Goal: Task Accomplishment & Management: Complete application form

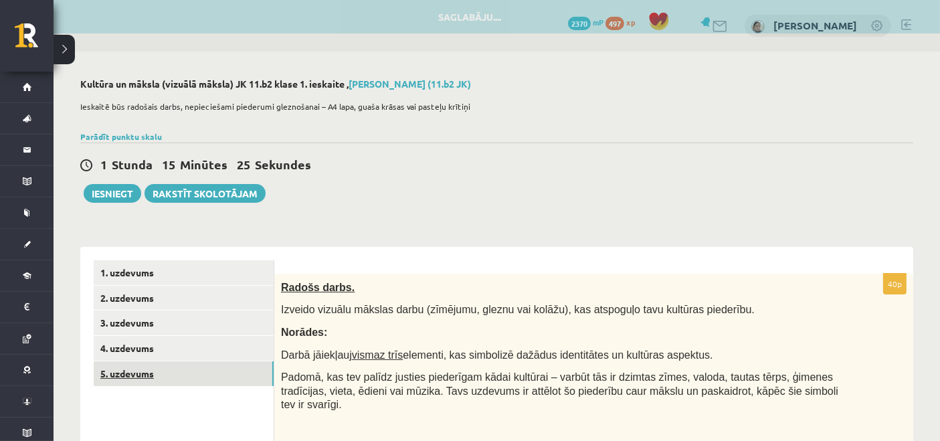
click at [220, 369] on link "5. uzdevums" at bounding box center [184, 373] width 180 height 25
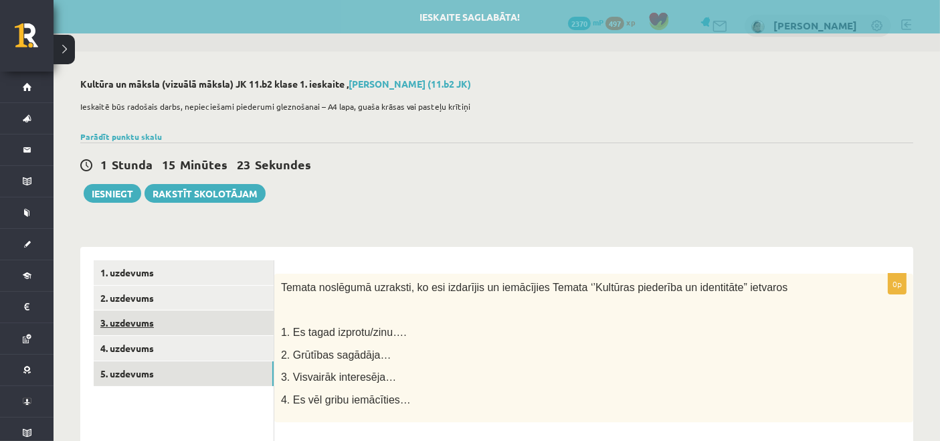
click at [142, 314] on link "3. uzdevums" at bounding box center [184, 322] width 180 height 25
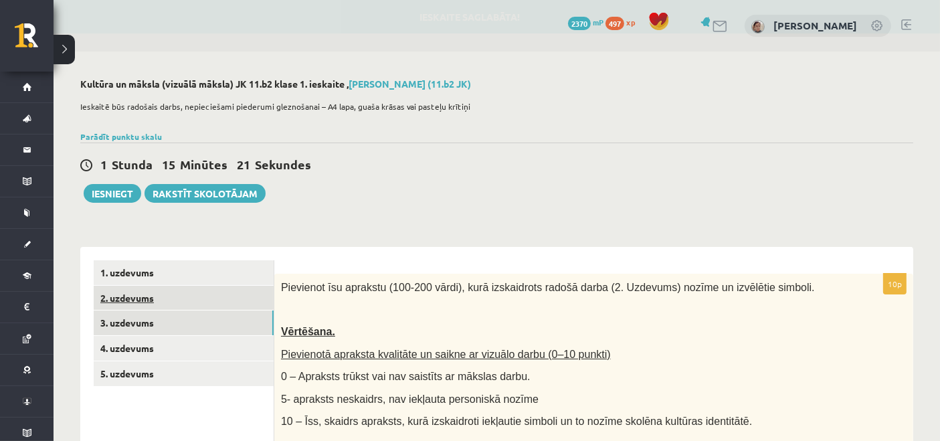
click at [143, 296] on link "2. uzdevums" at bounding box center [184, 298] width 180 height 25
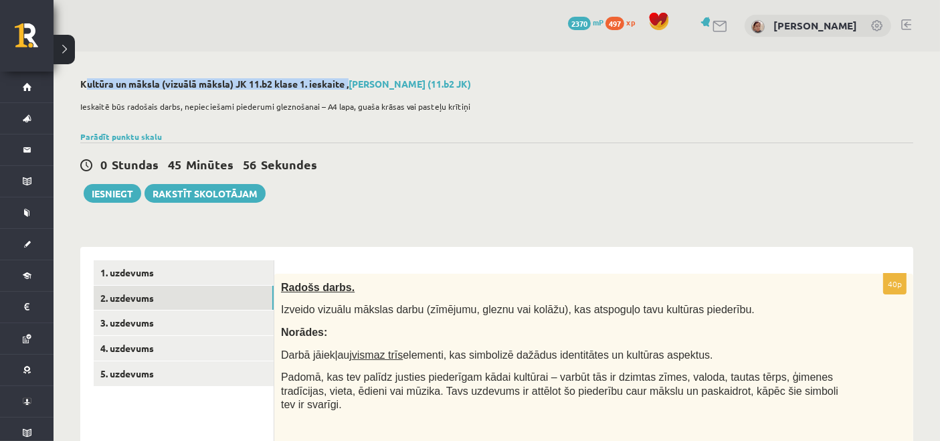
drag, startPoint x: 66, startPoint y: 81, endPoint x: 348, endPoint y: 84, distance: 283.0
drag, startPoint x: 325, startPoint y: 106, endPoint x: 315, endPoint y: 124, distance: 20.7
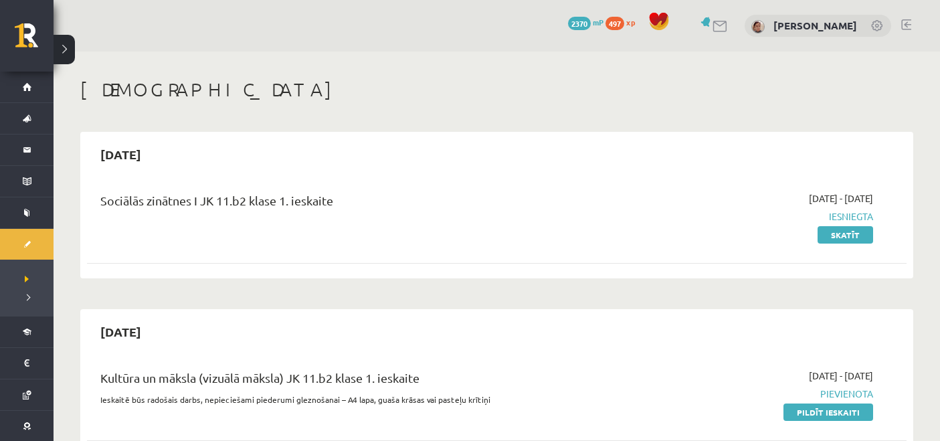
scroll to position [223, 0]
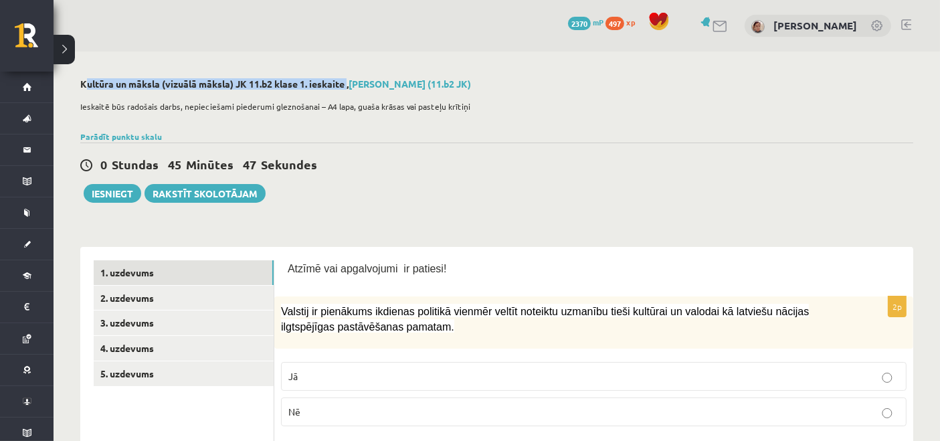
drag, startPoint x: 82, startPoint y: 81, endPoint x: 346, endPoint y: 90, distance: 265.0
click at [346, 90] on div "Kultūra un māksla (vizuālā māksla) JK 11.b2 klase 1. ieskaite , Darja Matvijenk…" at bounding box center [496, 85] width 833 height 15
copy h2 "Kultūra un māksla (vizuālā māksla) JK 11.b2 klase 1. ieskaite"
click at [201, 292] on link "2. uzdevums" at bounding box center [184, 298] width 180 height 25
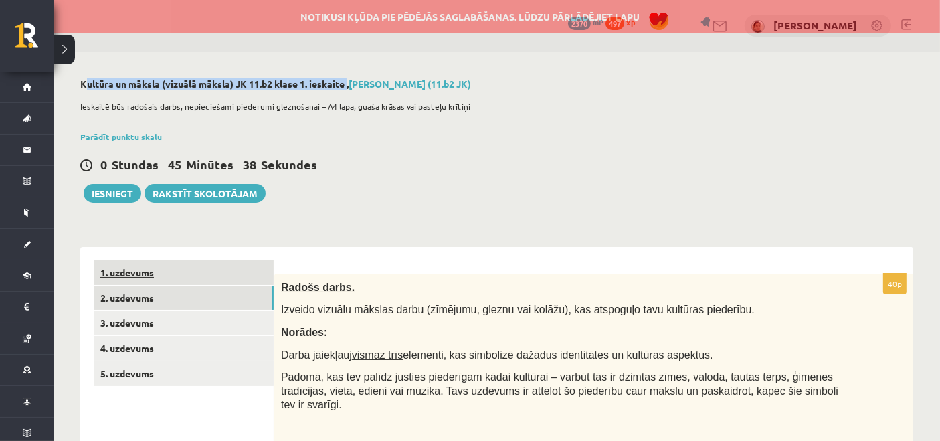
click at [175, 276] on link "1. uzdevums" at bounding box center [184, 272] width 180 height 25
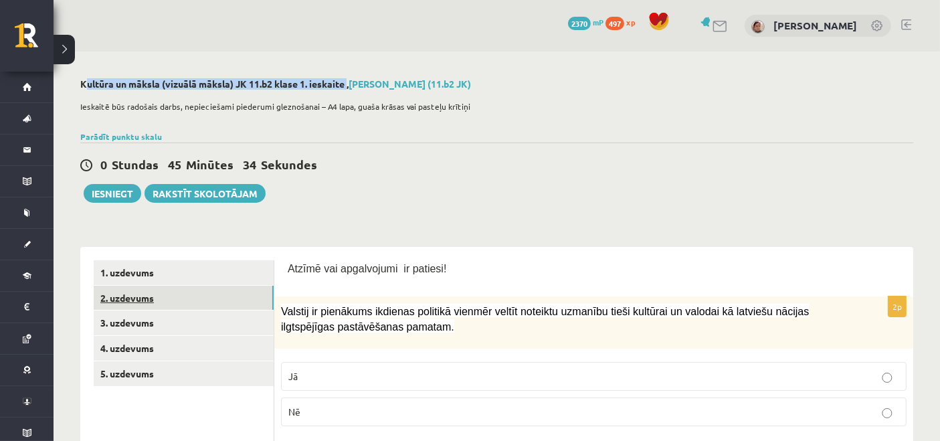
click at [229, 306] on link "2. uzdevums" at bounding box center [184, 298] width 180 height 25
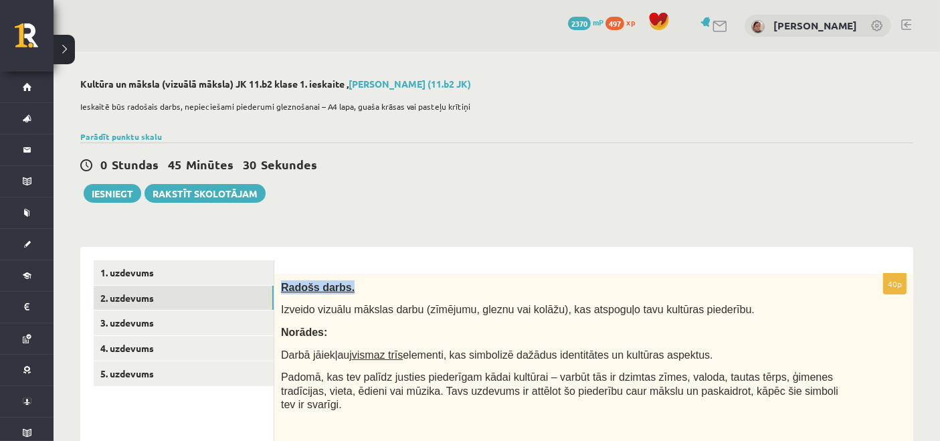
drag, startPoint x: 282, startPoint y: 284, endPoint x: 344, endPoint y: 289, distance: 61.8
click at [344, 289] on p "Radošs darbs." at bounding box center [560, 287] width 559 height 14
copy span "Radošs darbs."
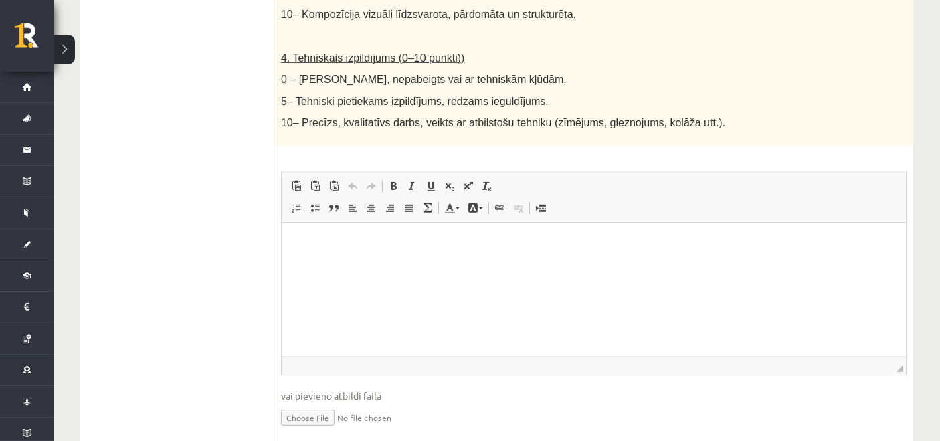
scroll to position [793, 0]
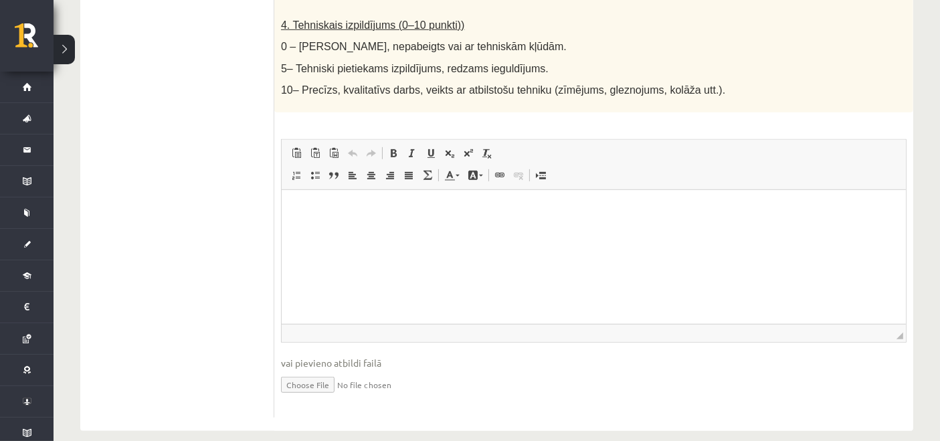
click at [361, 230] on html at bounding box center [593, 209] width 624 height 41
click at [637, 230] on html at bounding box center [593, 209] width 624 height 41
click at [298, 370] on input "file" at bounding box center [593, 383] width 625 height 27
type input "**********"
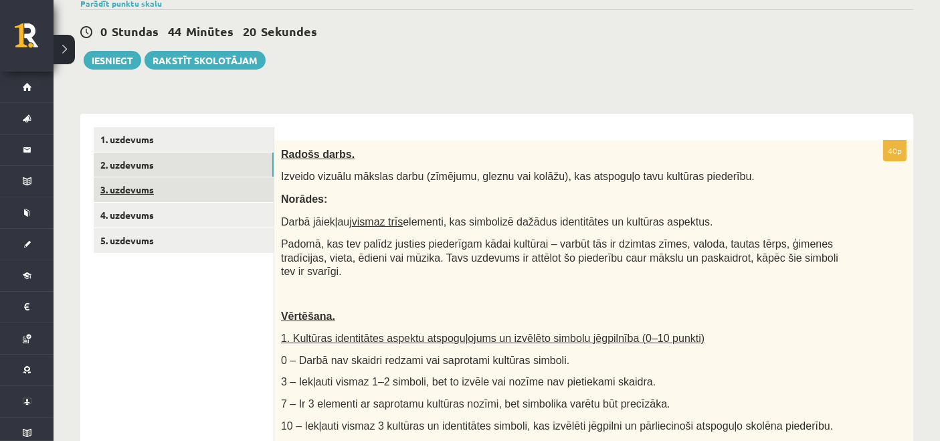
scroll to position [124, 0]
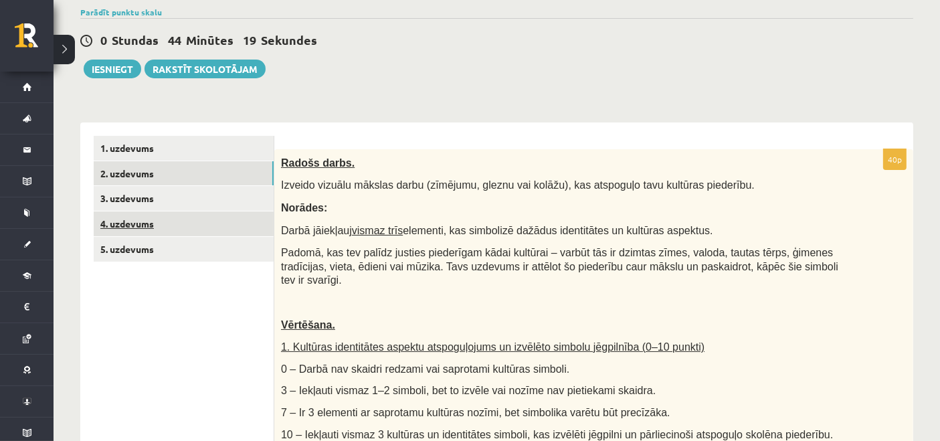
click at [128, 219] on link "4. uzdevums" at bounding box center [184, 223] width 180 height 25
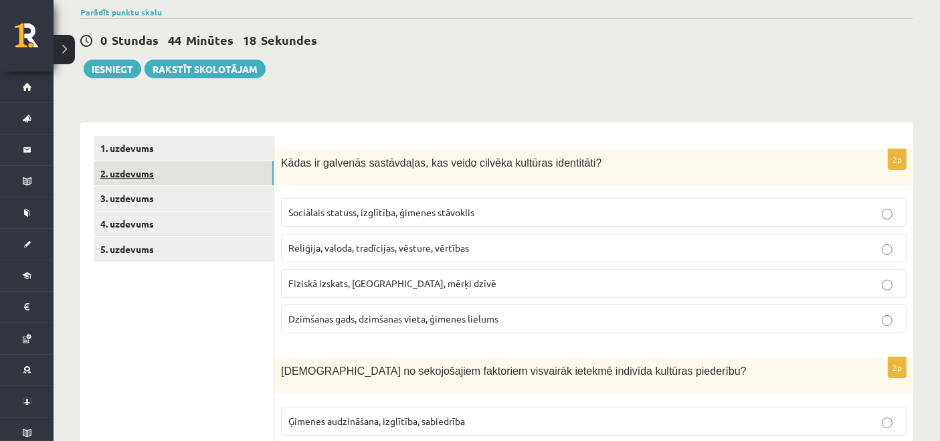
click at [137, 181] on link "2. uzdevums" at bounding box center [184, 173] width 180 height 25
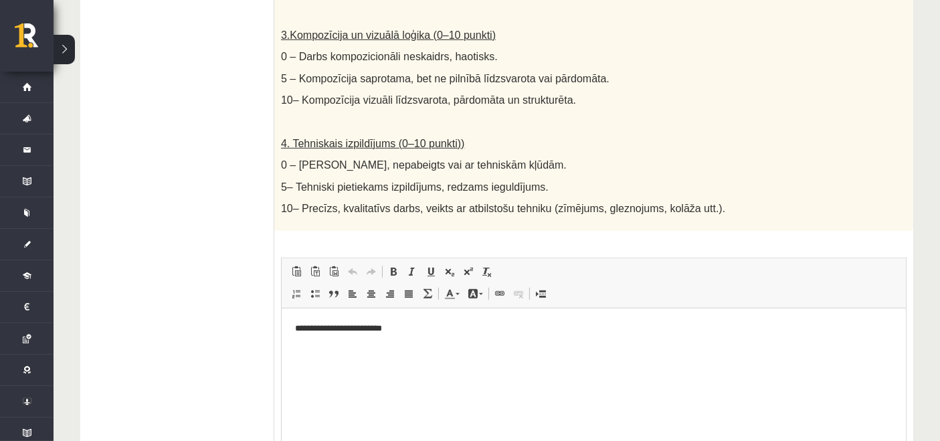
scroll to position [807, 0]
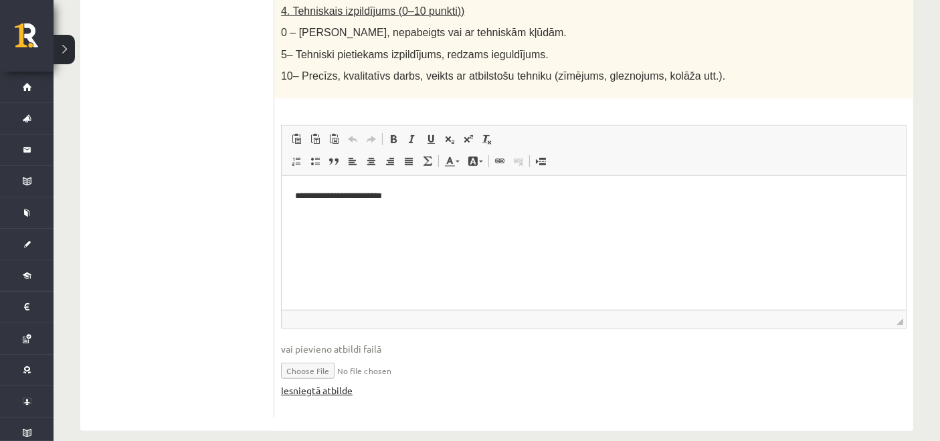
click at [295, 383] on link "Iesniegtā atbilde" at bounding box center [317, 390] width 72 height 14
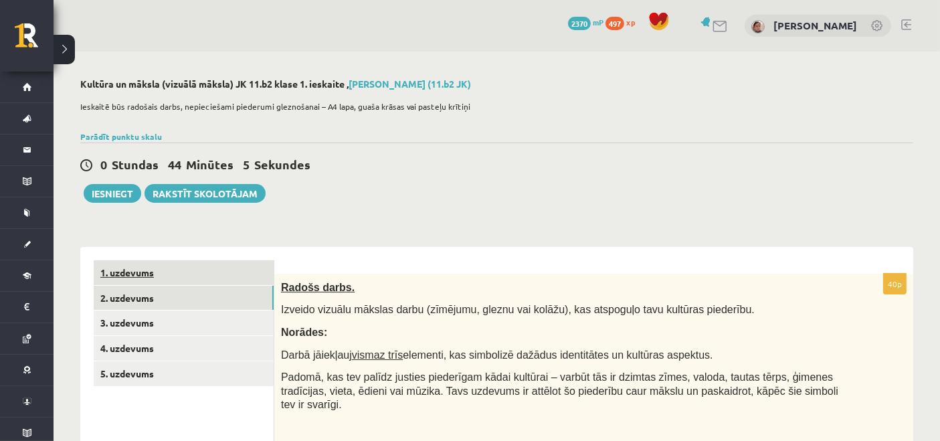
scroll to position [0, 0]
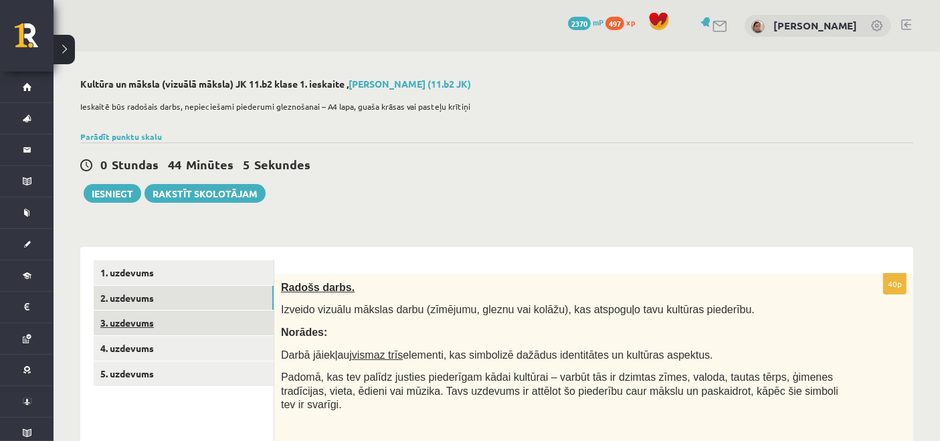
click at [116, 333] on link "3. uzdevums" at bounding box center [184, 322] width 180 height 25
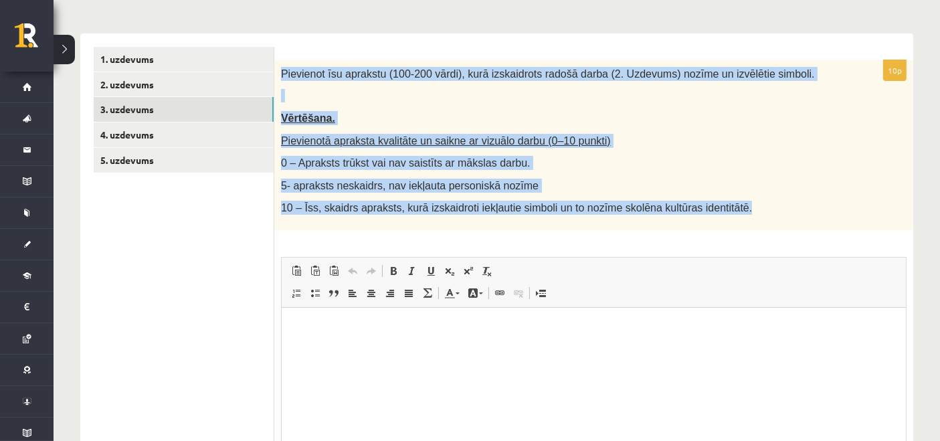
drag, startPoint x: 280, startPoint y: 73, endPoint x: 728, endPoint y: 228, distance: 474.3
click at [728, 228] on div "Pievienot īsu aprakstu (100-200 vārdi), kurā izskaidrots radošā darba (2. Uzdev…" at bounding box center [593, 145] width 639 height 170
copy div "Pievienot īsu aprakstu (100-200 vārdi), kurā izskaidrots radošā darba (2. Uzdev…"
click at [771, 179] on p "5- apraksts neskaidrs, nav iekļauta personiskā nozīme" at bounding box center [560, 186] width 559 height 14
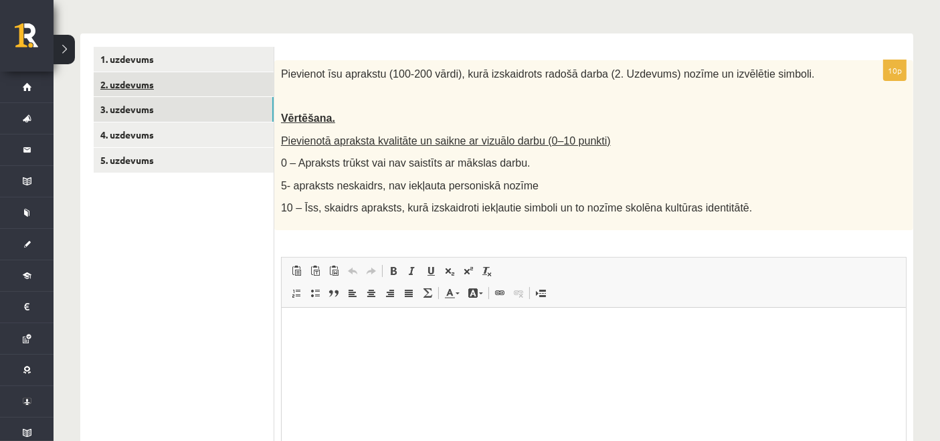
click at [245, 86] on link "2. uzdevums" at bounding box center [184, 84] width 180 height 25
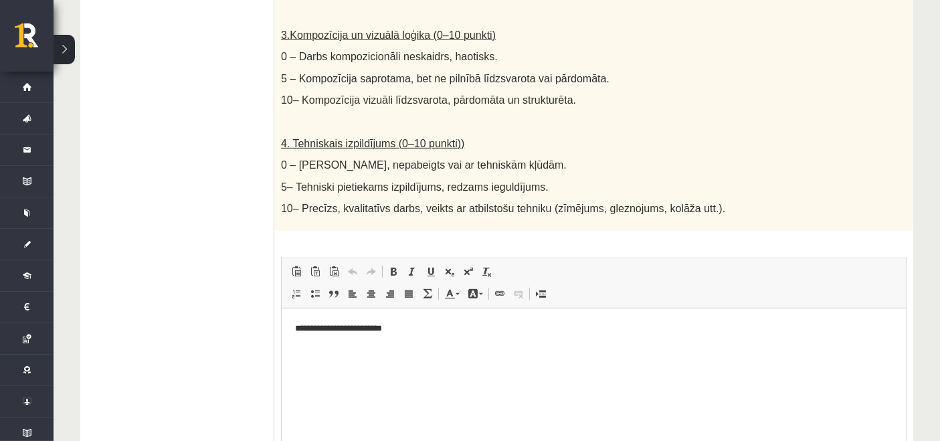
scroll to position [807, 0]
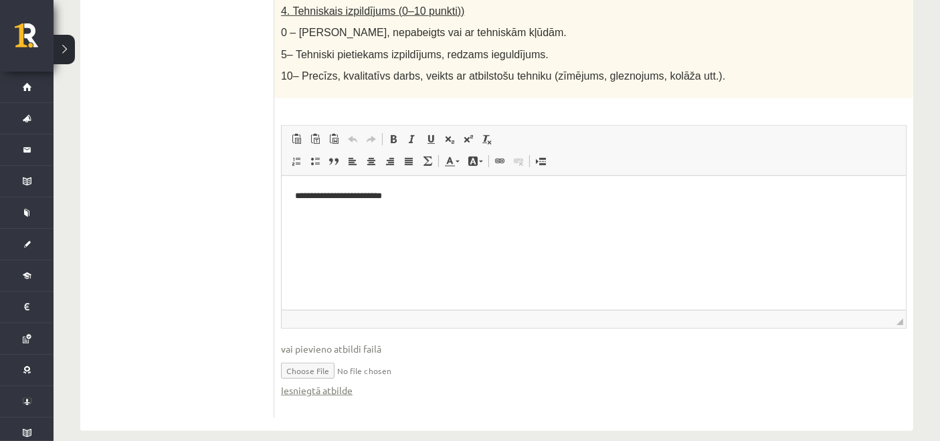
click at [323, 356] on input "file" at bounding box center [593, 369] width 625 height 27
type input "**********"
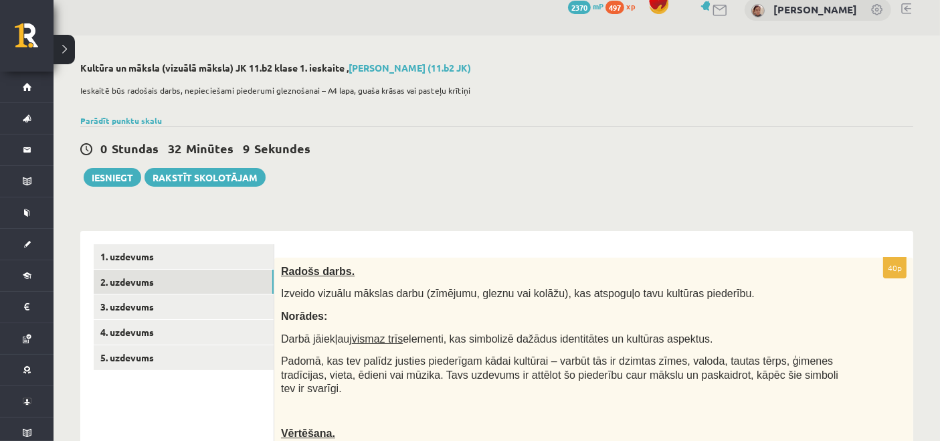
scroll to position [0, 0]
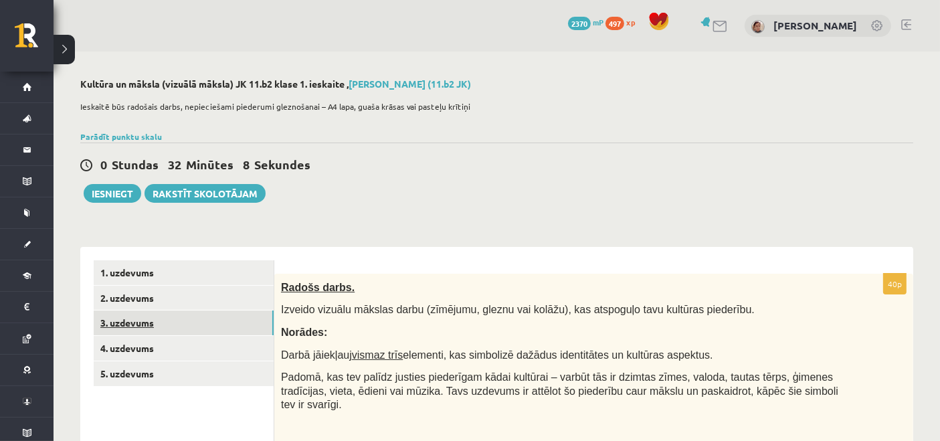
click at [143, 333] on link "3. uzdevums" at bounding box center [184, 322] width 180 height 25
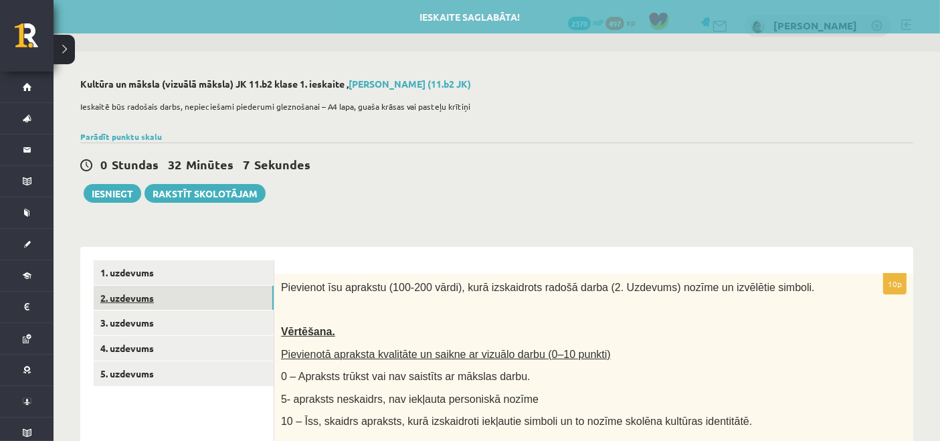
click at [157, 288] on link "2. uzdevums" at bounding box center [184, 298] width 180 height 25
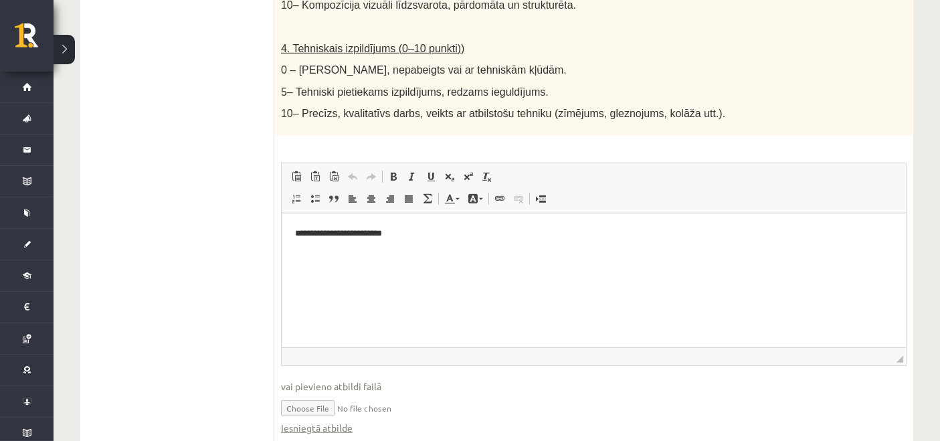
scroll to position [807, 0]
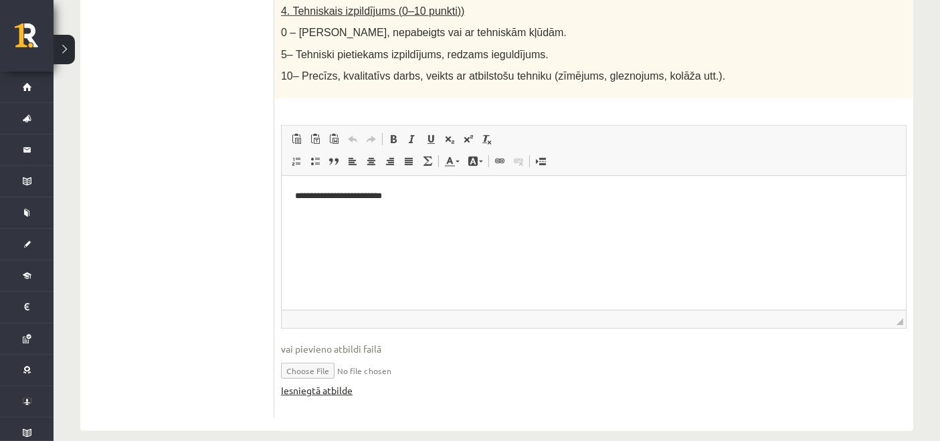
click at [322, 383] on link "Iesniegtā atbilde" at bounding box center [317, 390] width 72 height 14
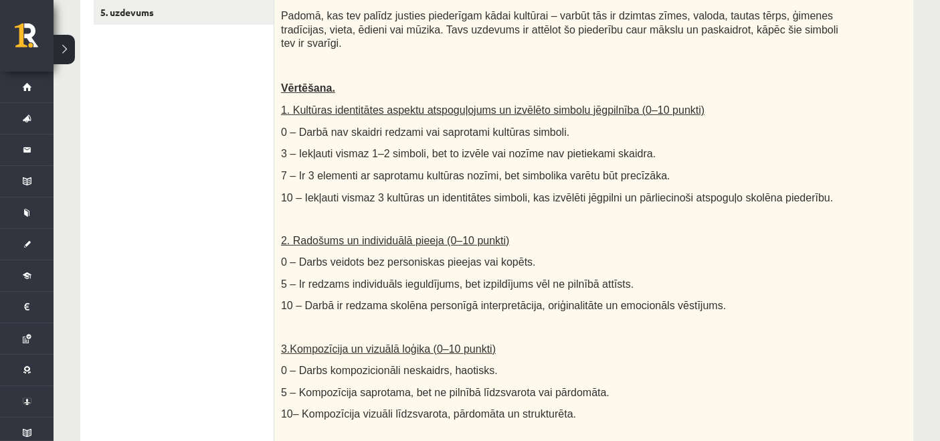
scroll to position [138, 0]
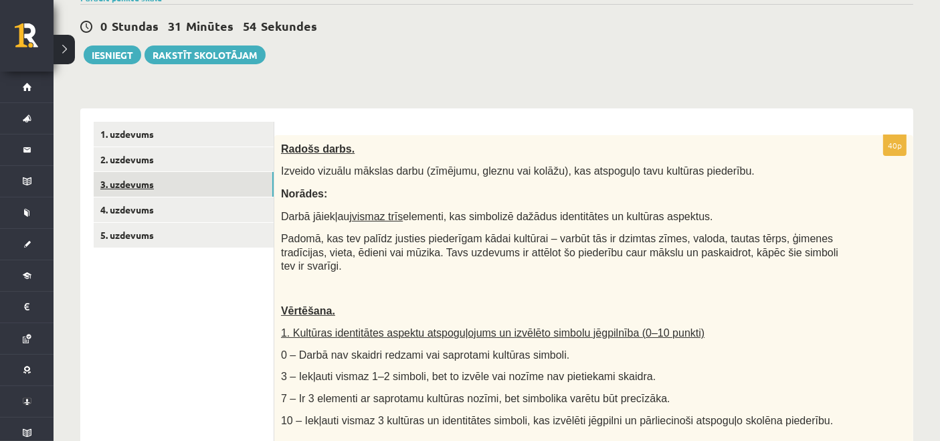
click at [128, 183] on link "3. uzdevums" at bounding box center [184, 184] width 180 height 25
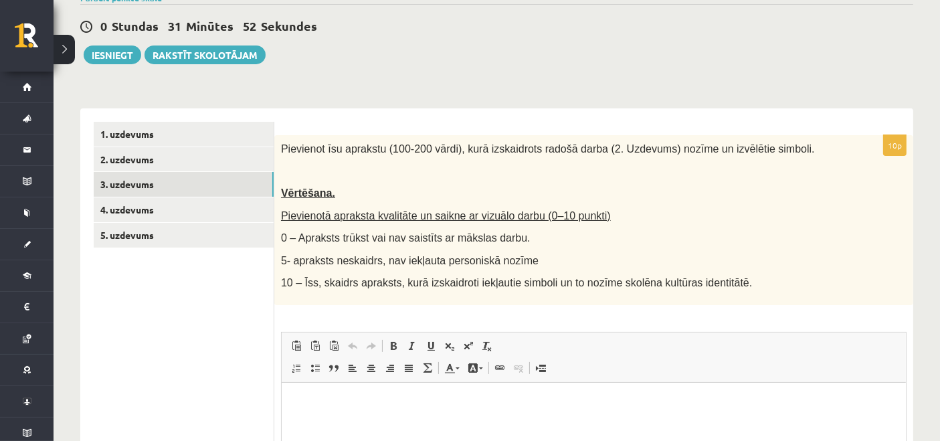
scroll to position [0, 0]
click at [389, 391] on html at bounding box center [593, 402] width 624 height 41
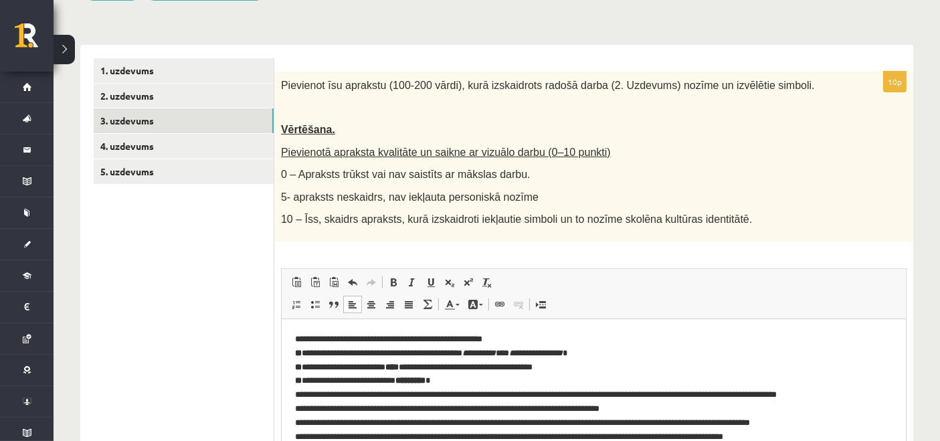
scroll to position [3, 0]
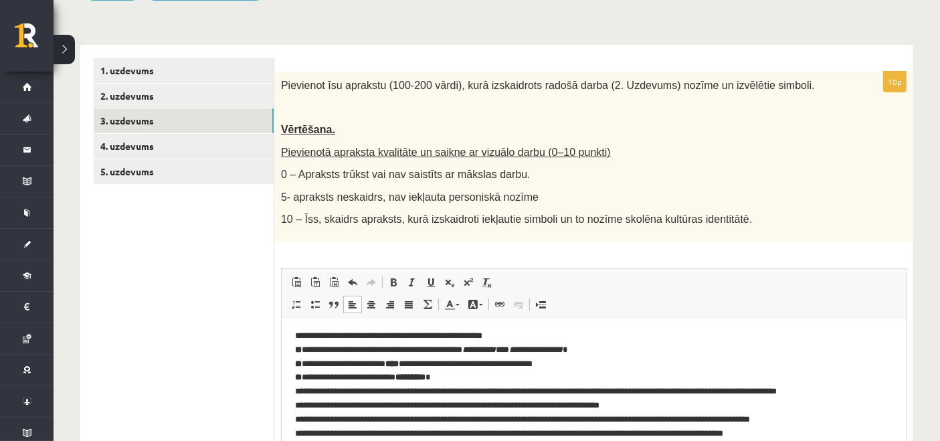
click at [425, 377] on strong "*********" at bounding box center [410, 376] width 30 height 9
click at [425, 376] on strong "*********" at bounding box center [410, 376] width 30 height 9
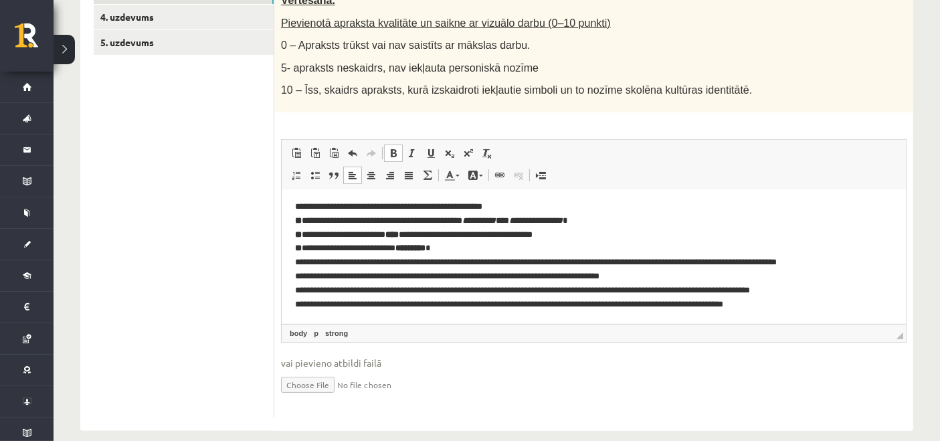
scroll to position [346, 0]
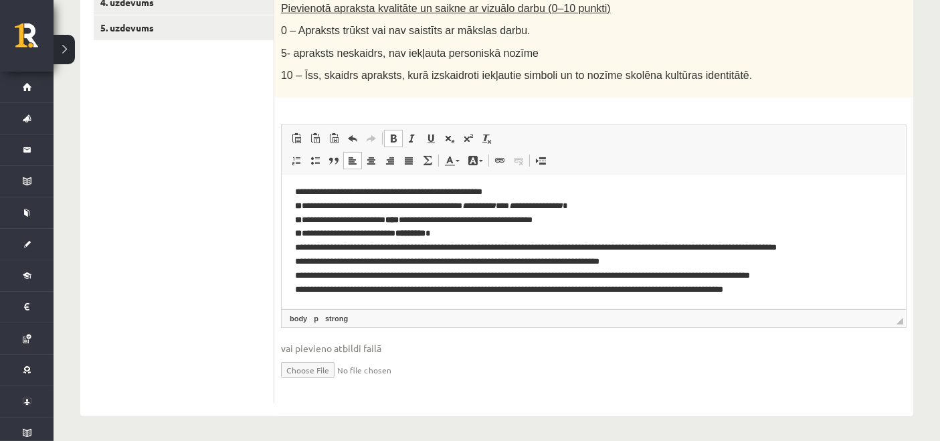
click at [298, 231] on strong "**" at bounding box center [297, 232] width 7 height 9
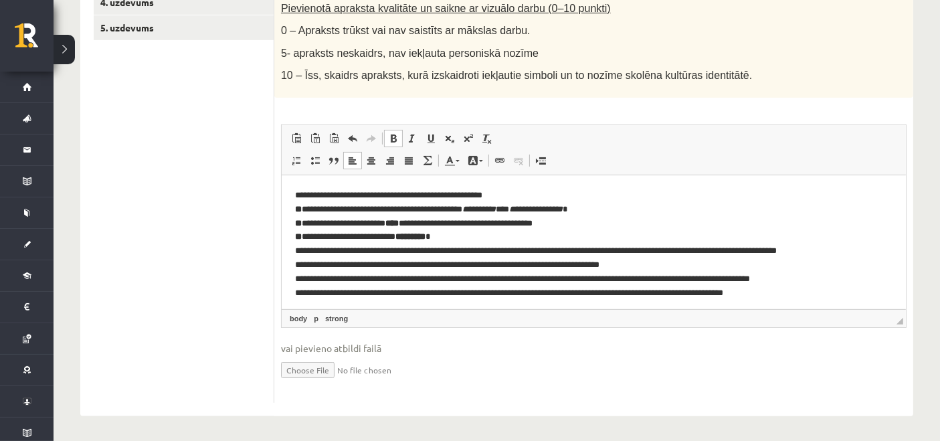
scroll to position [123, 0]
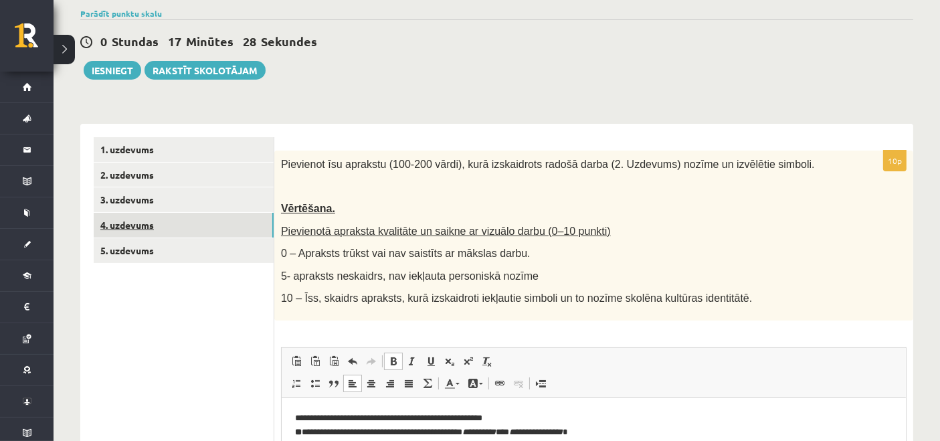
click at [120, 227] on link "4. uzdevums" at bounding box center [184, 225] width 180 height 25
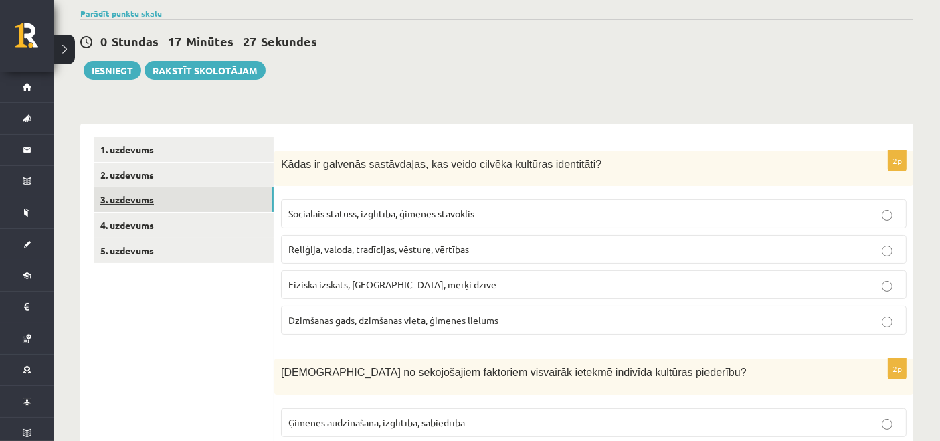
click at [128, 207] on link "3. uzdevums" at bounding box center [184, 199] width 180 height 25
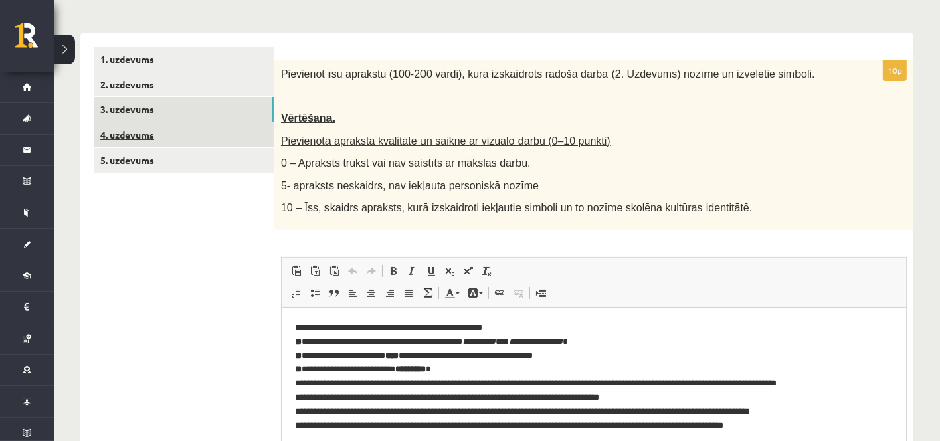
scroll to position [0, 0]
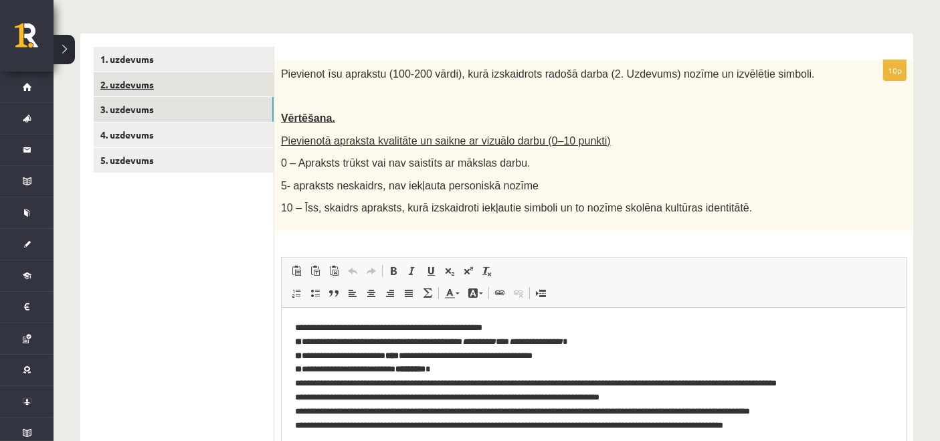
click at [151, 88] on link "2. uzdevums" at bounding box center [184, 84] width 180 height 25
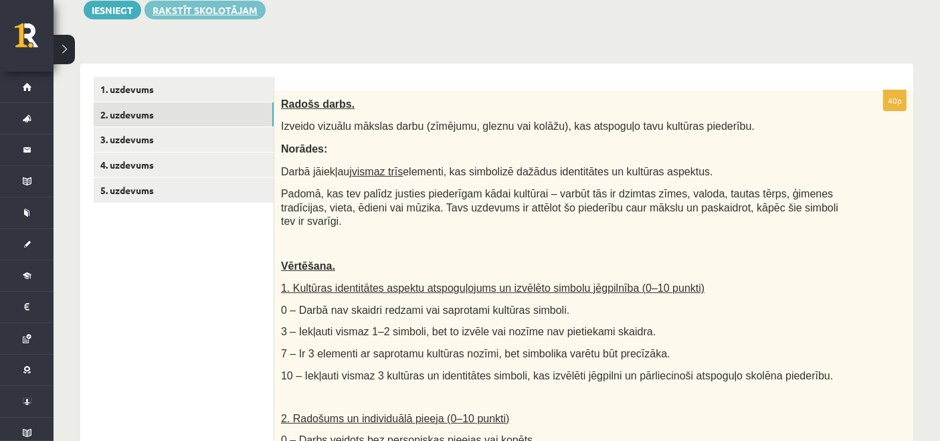
scroll to position [6, 0]
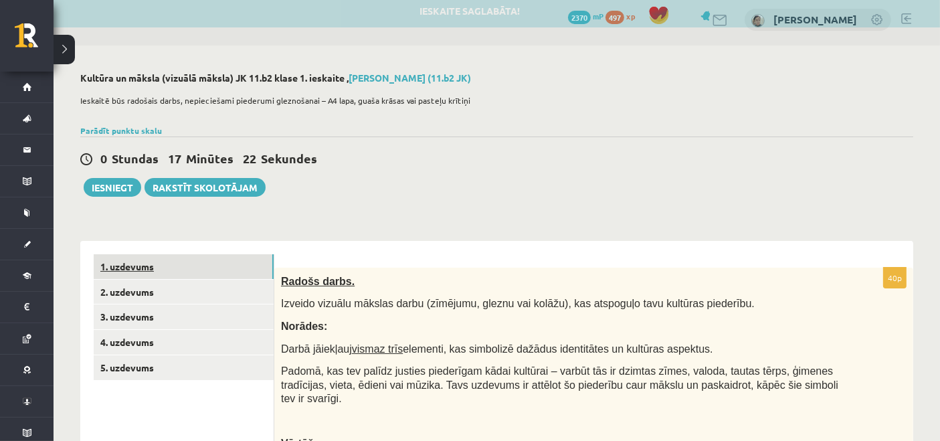
click at [146, 264] on link "1. uzdevums" at bounding box center [184, 266] width 180 height 25
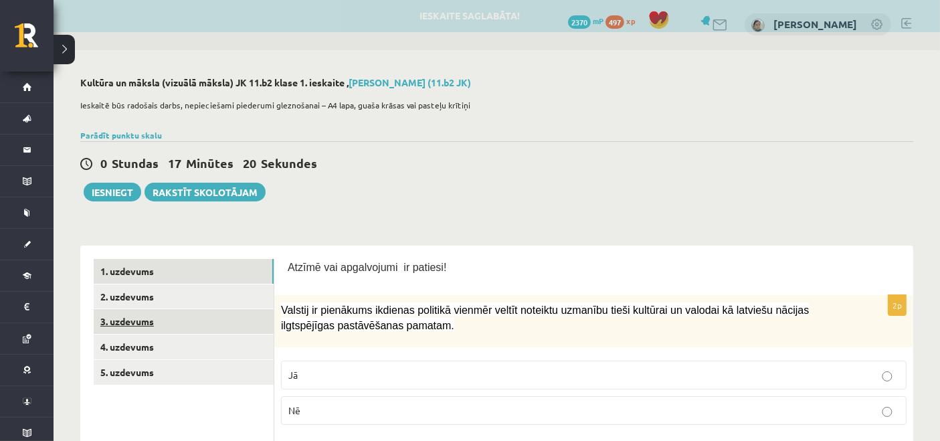
scroll to position [0, 0]
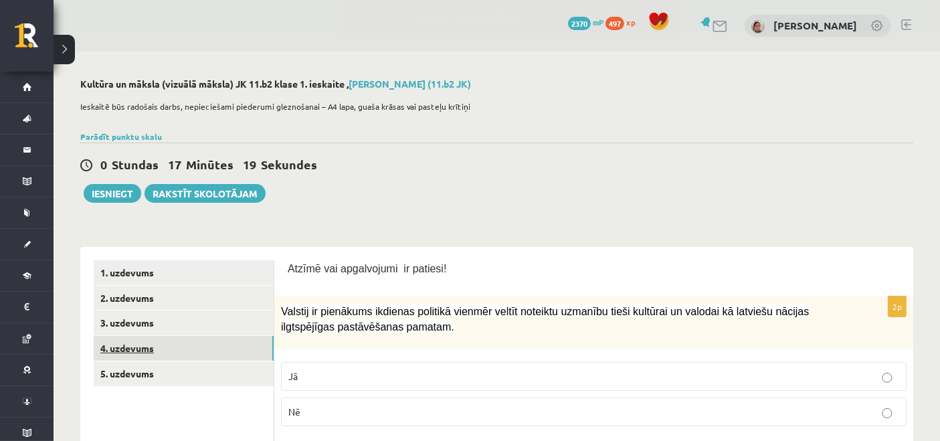
click at [162, 349] on link "4. uzdevums" at bounding box center [184, 348] width 180 height 25
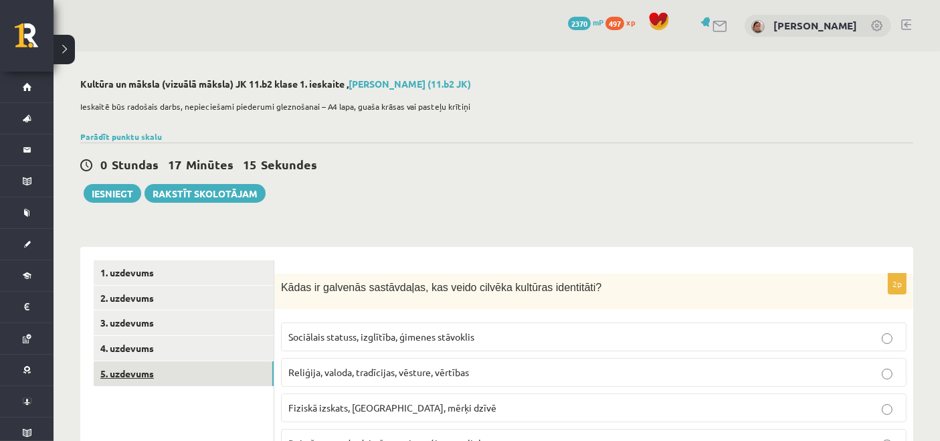
click at [130, 369] on link "5. uzdevums" at bounding box center [184, 373] width 180 height 25
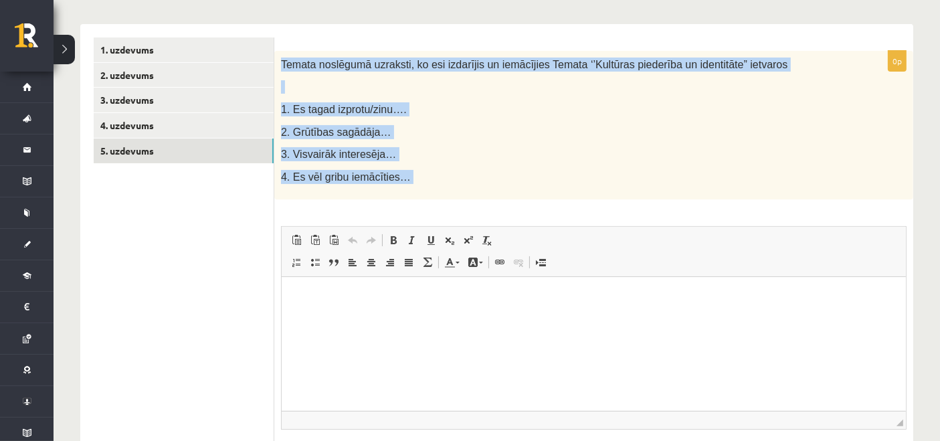
drag, startPoint x: 275, startPoint y: 64, endPoint x: 420, endPoint y: 203, distance: 201.1
click at [420, 203] on div "0p Temata noslēgumā uzraksti, ko esi izdarījis un iemācījies Temata ‘’Kultūras …" at bounding box center [593, 278] width 639 height 454
copy div "Temata noslēgumā uzraksti, ko esi izdarījis un iemācījies Temata ‘’Kultūras pie…"
click at [536, 170] on p "4. Es vēl gribu iemācīties…" at bounding box center [560, 177] width 559 height 14
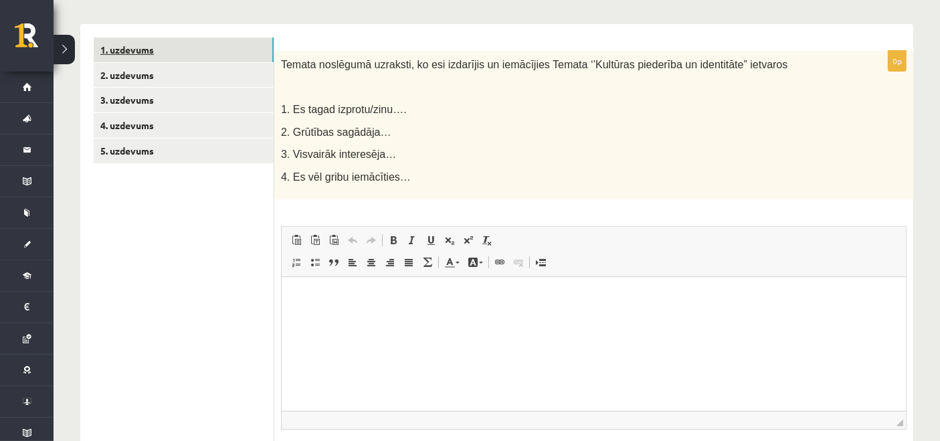
click at [170, 56] on link "1. uzdevums" at bounding box center [184, 49] width 180 height 25
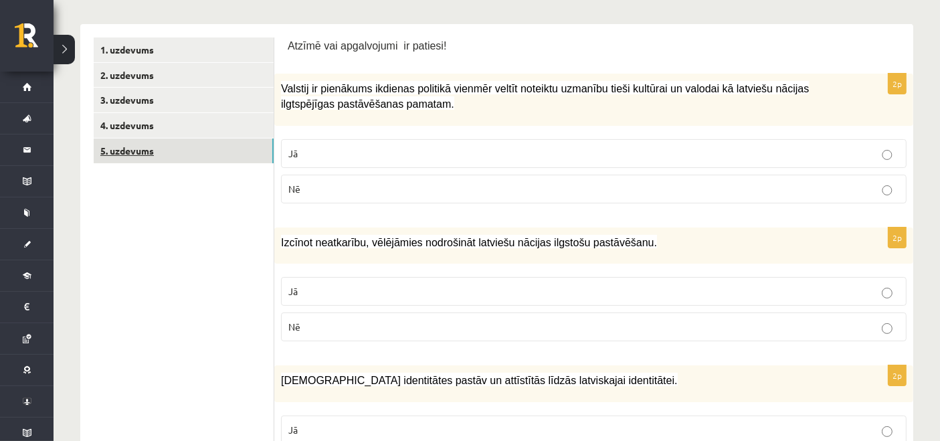
click at [148, 153] on link "5. uzdevums" at bounding box center [184, 150] width 180 height 25
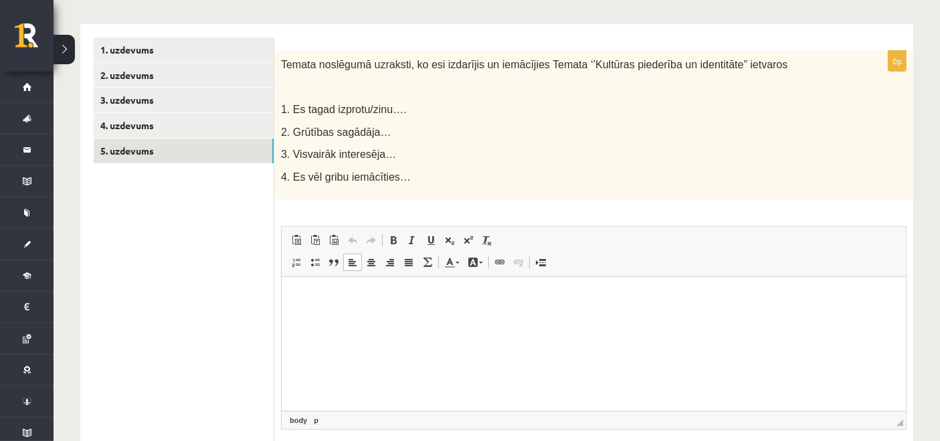
click at [386, 314] on html at bounding box center [593, 297] width 624 height 41
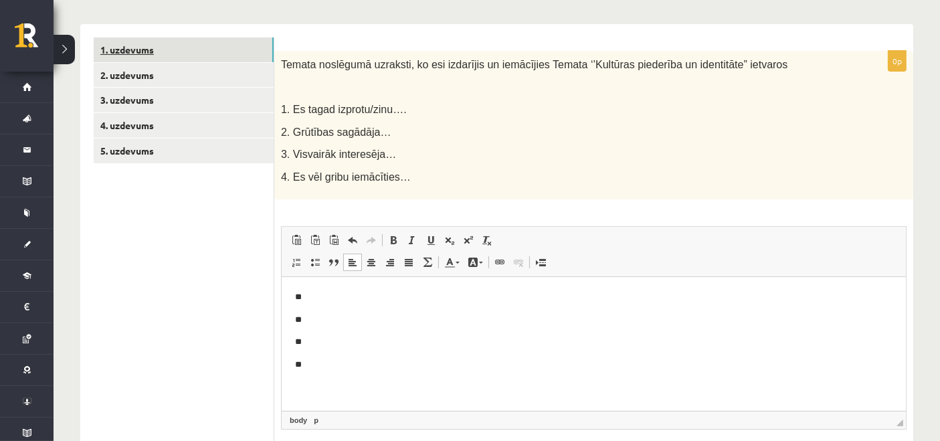
click at [114, 50] on link "1. uzdevums" at bounding box center [184, 49] width 180 height 25
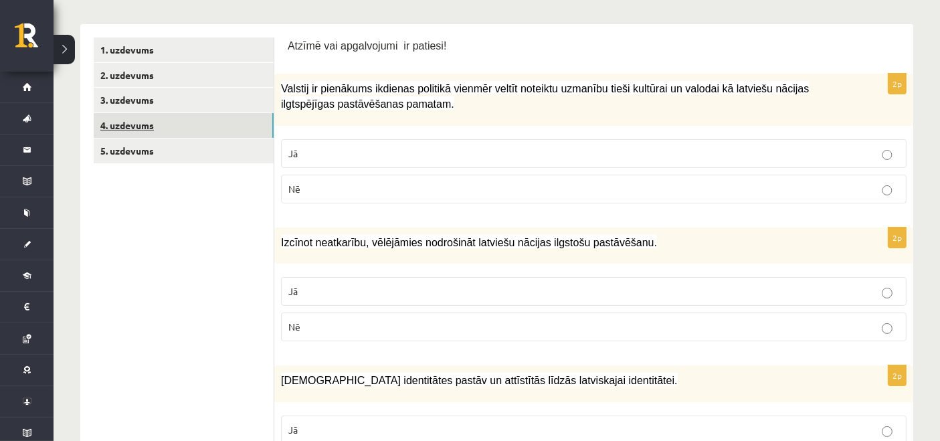
click at [157, 125] on link "4. uzdevums" at bounding box center [184, 125] width 180 height 25
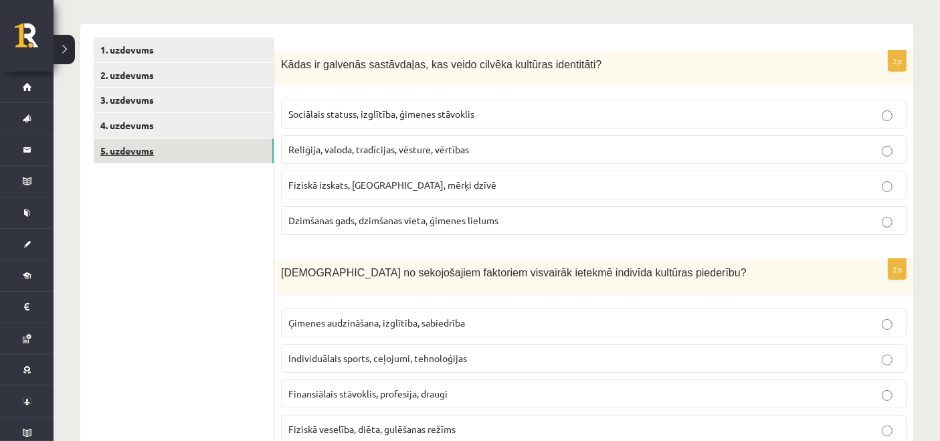
click at [118, 154] on link "5. uzdevums" at bounding box center [184, 150] width 180 height 25
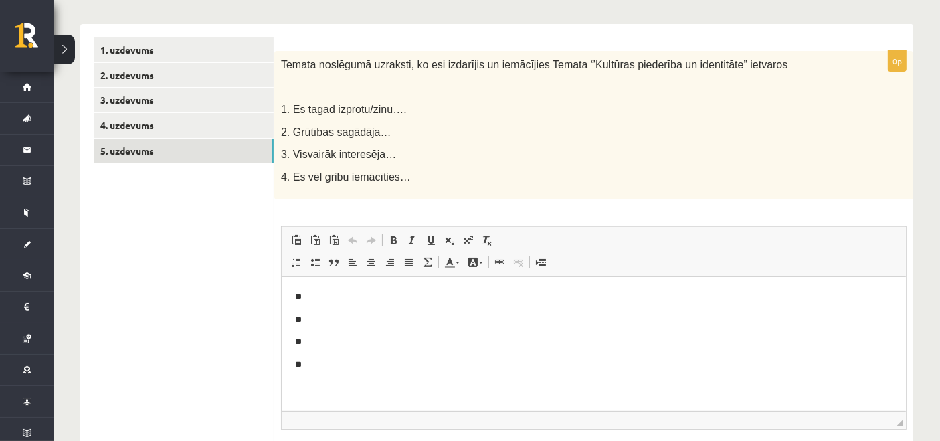
click at [437, 284] on html "** ** ** **" at bounding box center [593, 331] width 624 height 108
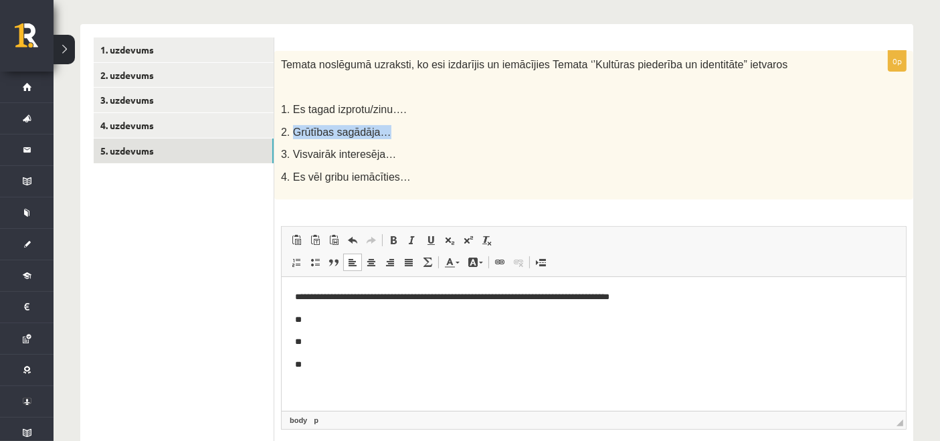
drag, startPoint x: 292, startPoint y: 131, endPoint x: 377, endPoint y: 128, distance: 85.0
click at [377, 128] on p "2. Grūtības sagādāja…" at bounding box center [560, 132] width 559 height 14
copy span "Grūtības sagādāja…"
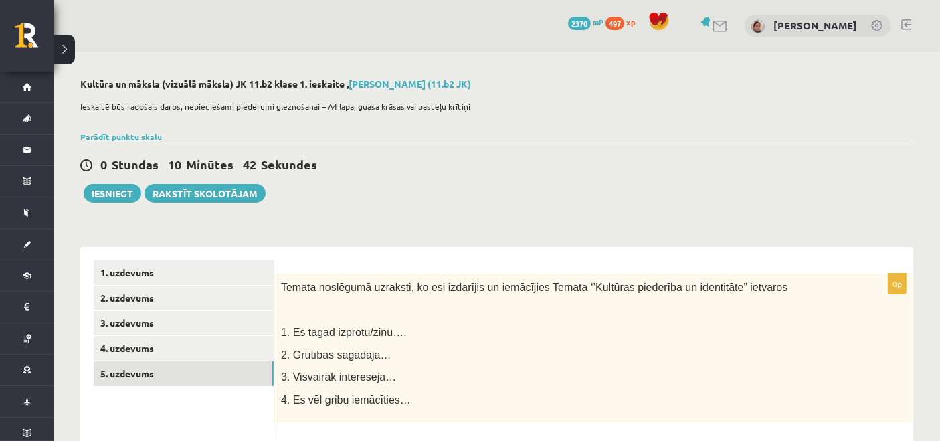
click at [495, 310] on p at bounding box center [560, 309] width 559 height 13
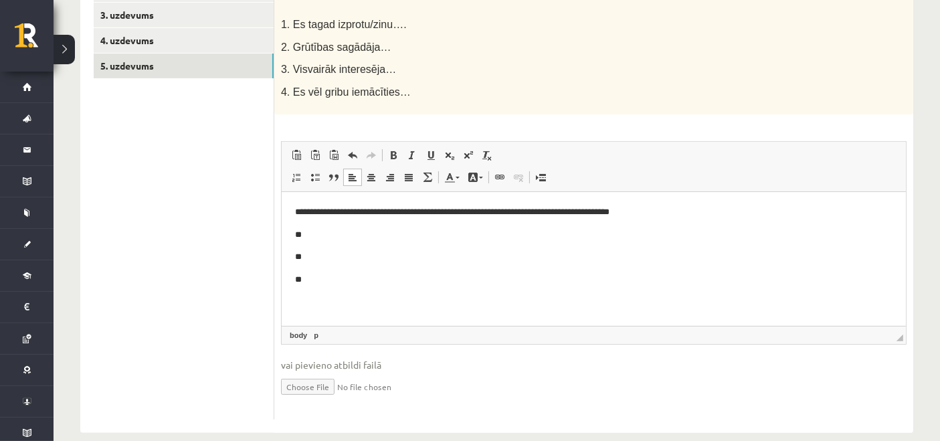
scroll to position [324, 0]
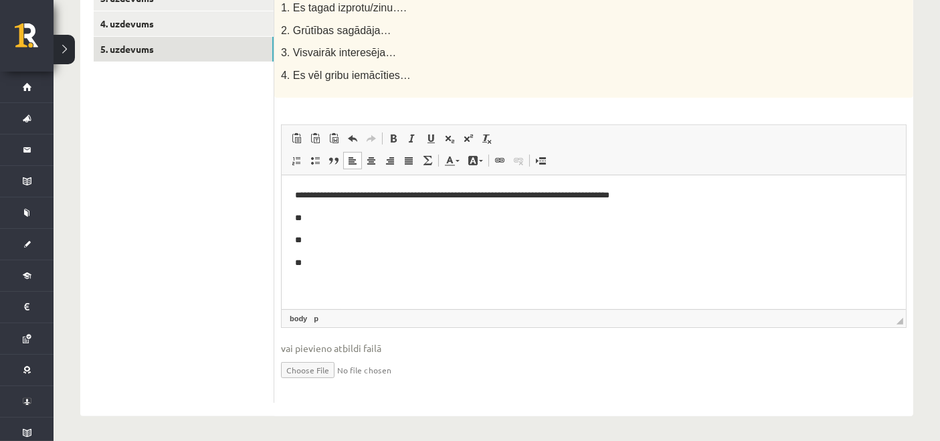
click at [365, 229] on body "**********" at bounding box center [592, 230] width 597 height 82
click at [374, 194] on p "**********" at bounding box center [593, 196] width 598 height 14
click at [373, 211] on p "**" at bounding box center [593, 218] width 598 height 14
click at [395, 253] on body "**********" at bounding box center [592, 230] width 597 height 82
click at [390, 231] on body "**********" at bounding box center [592, 230] width 597 height 82
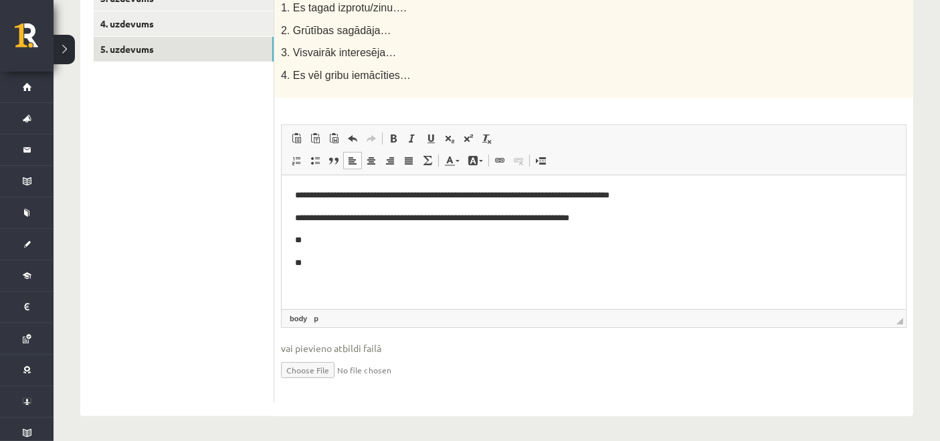
click at [361, 242] on p "**" at bounding box center [593, 240] width 598 height 14
click at [357, 258] on p "**" at bounding box center [593, 263] width 598 height 14
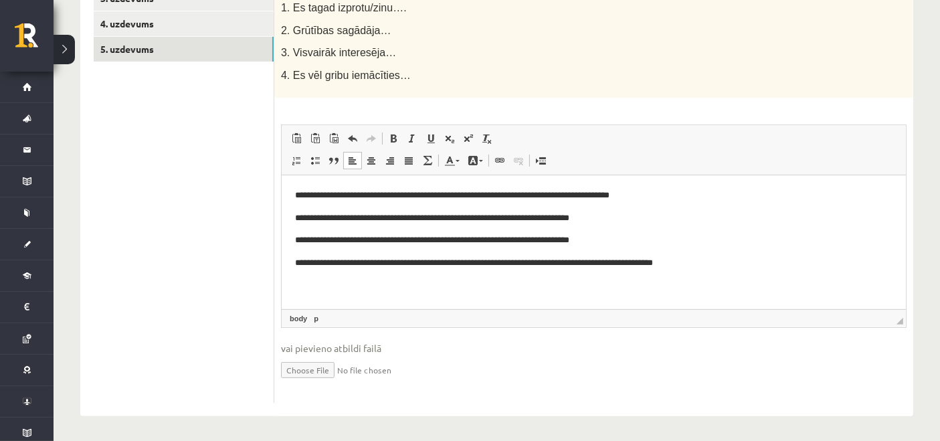
scroll to position [102, 0]
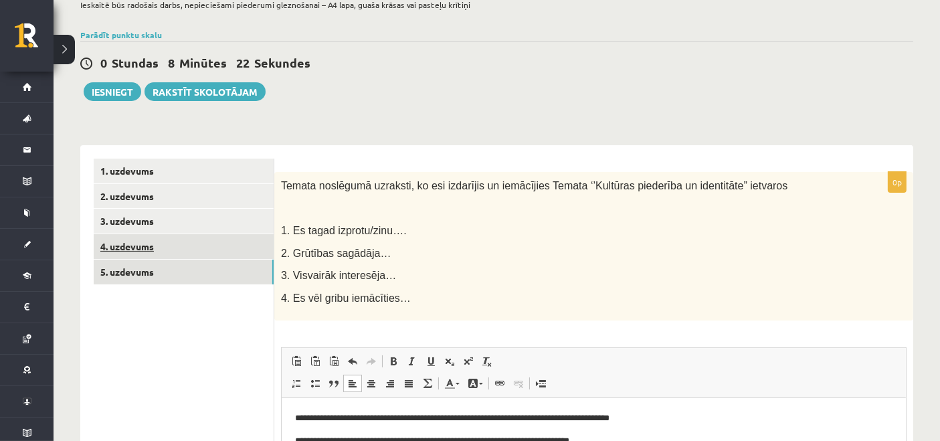
click at [168, 239] on link "4. uzdevums" at bounding box center [184, 246] width 180 height 25
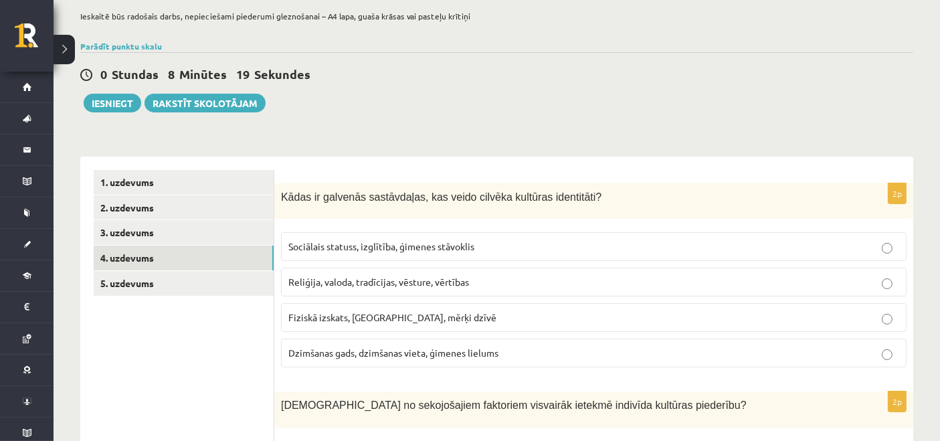
scroll to position [0, 0]
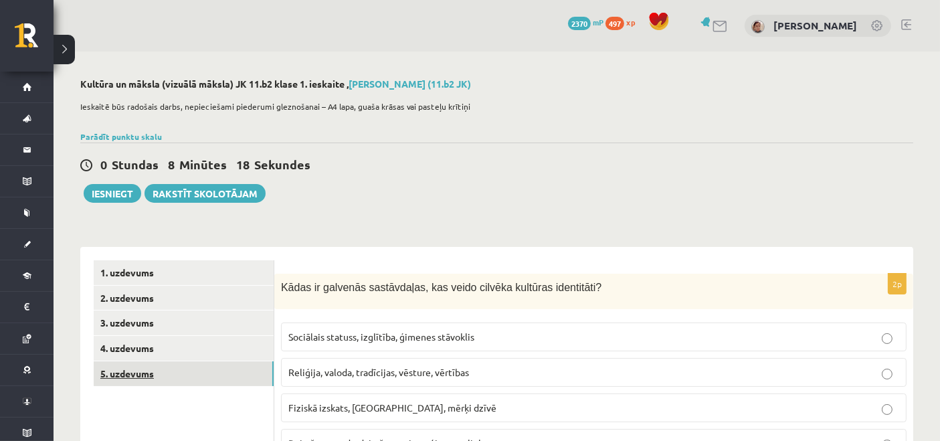
click at [113, 365] on link "5. uzdevums" at bounding box center [184, 373] width 180 height 25
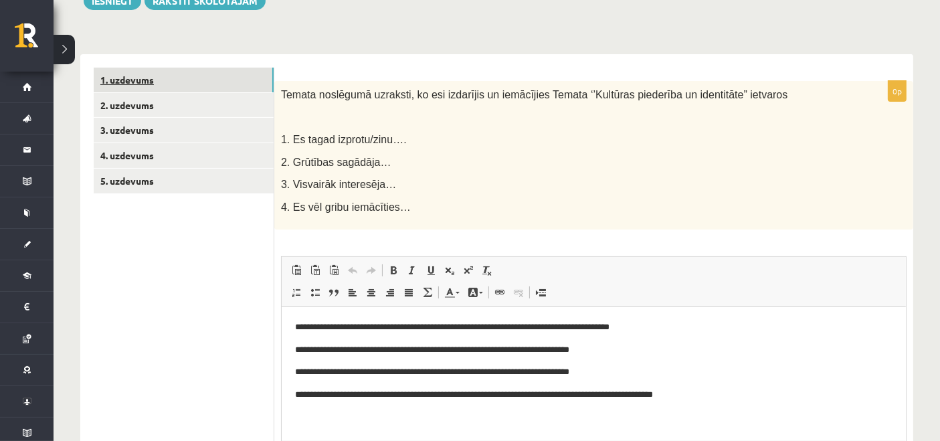
click at [118, 85] on link "1. uzdevums" at bounding box center [184, 80] width 180 height 25
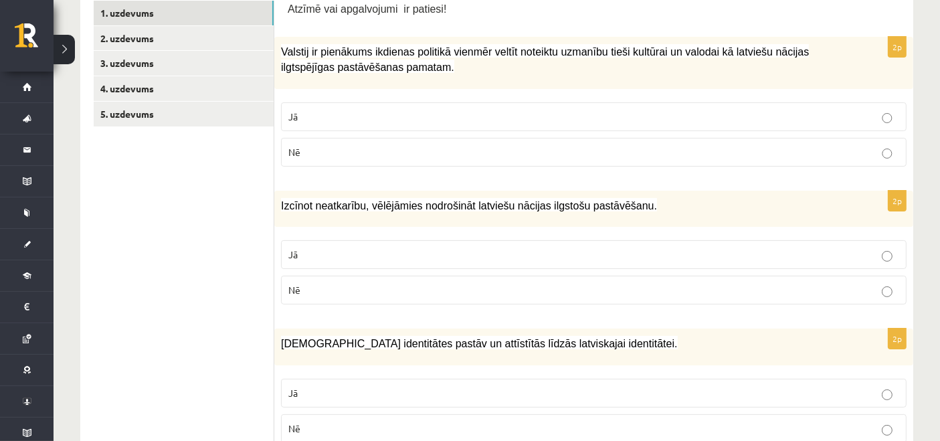
scroll to position [173, 0]
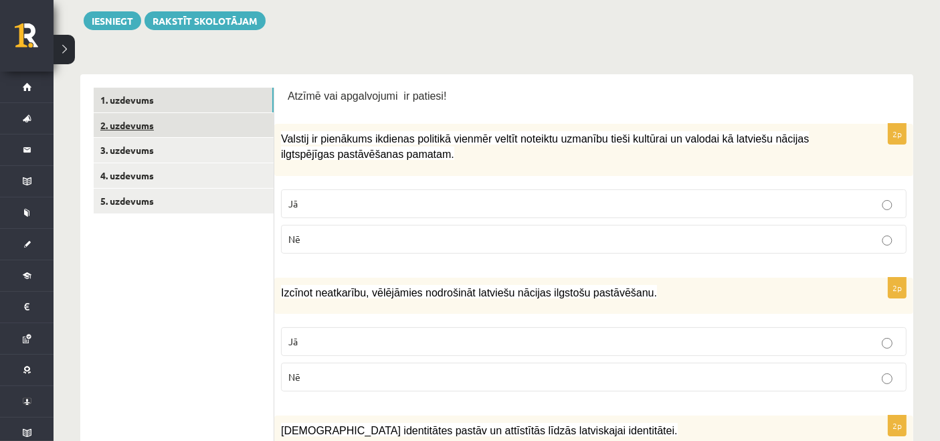
click at [130, 117] on link "2. uzdevums" at bounding box center [184, 125] width 180 height 25
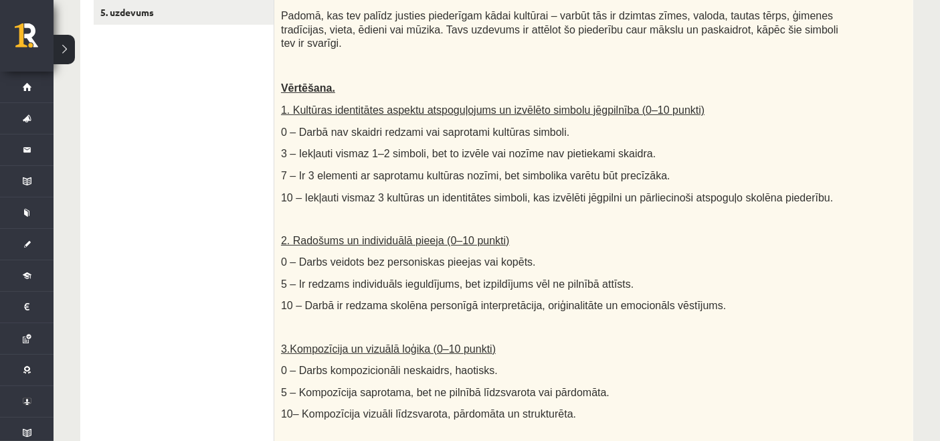
scroll to position [138, 0]
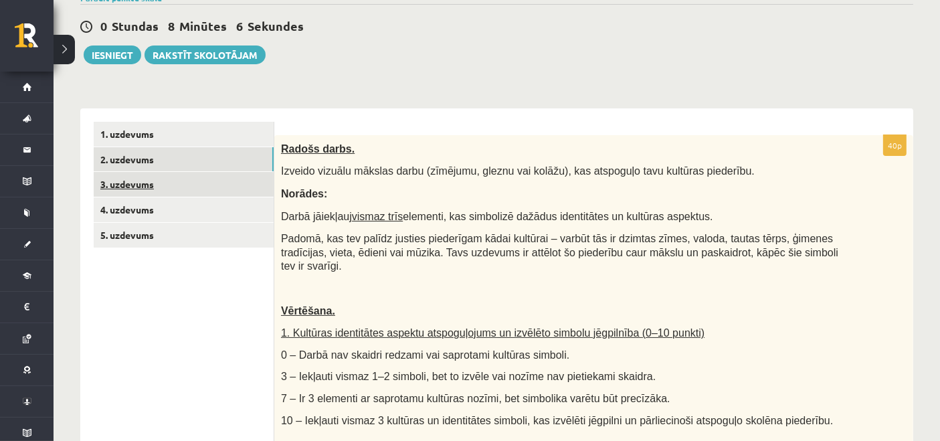
click at [159, 191] on link "3. uzdevums" at bounding box center [184, 184] width 180 height 25
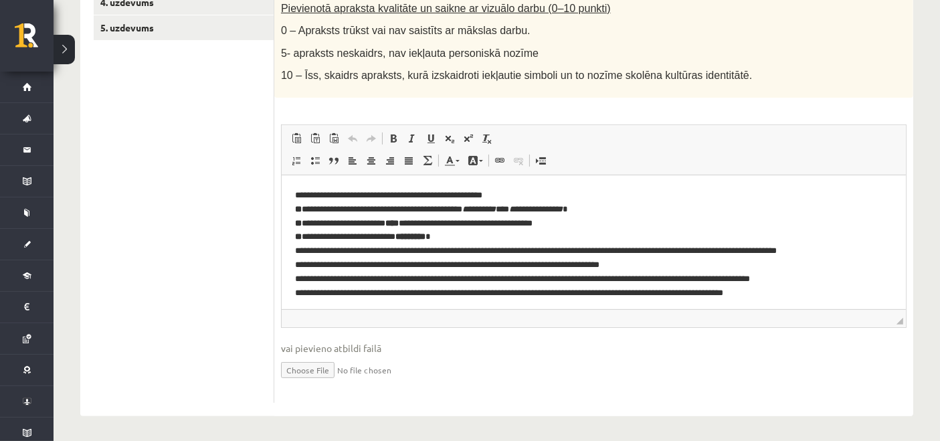
scroll to position [123, 0]
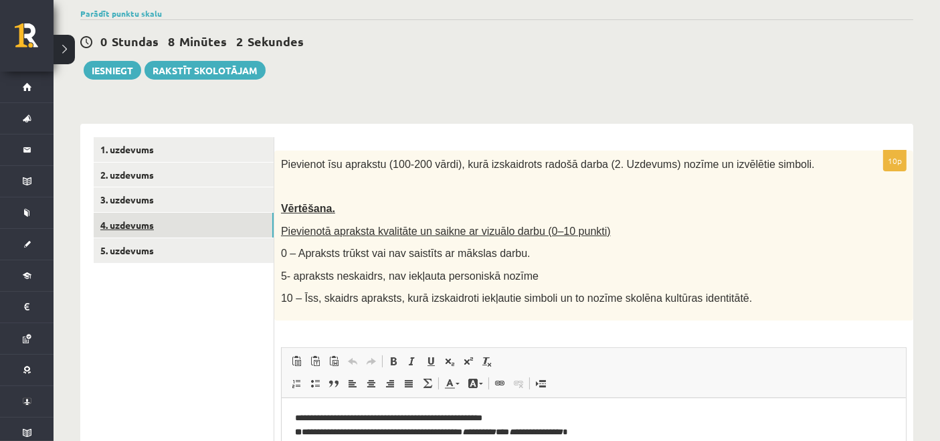
click at [136, 224] on link "4. uzdevums" at bounding box center [184, 225] width 180 height 25
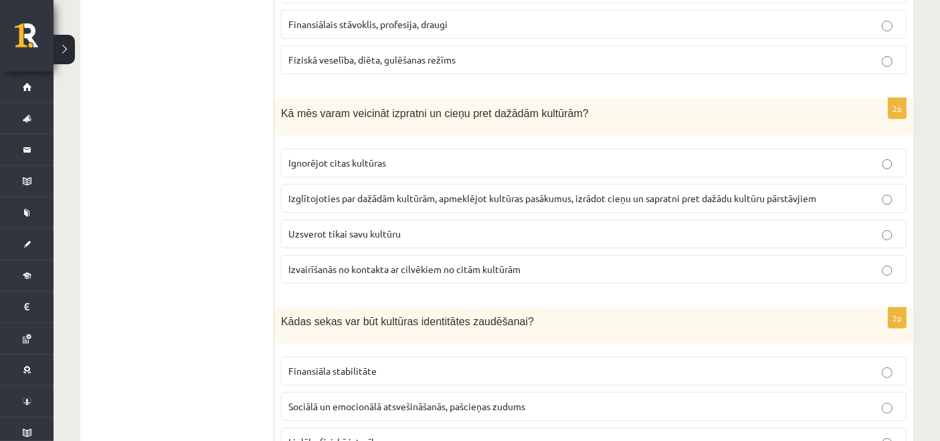
scroll to position [815, 0]
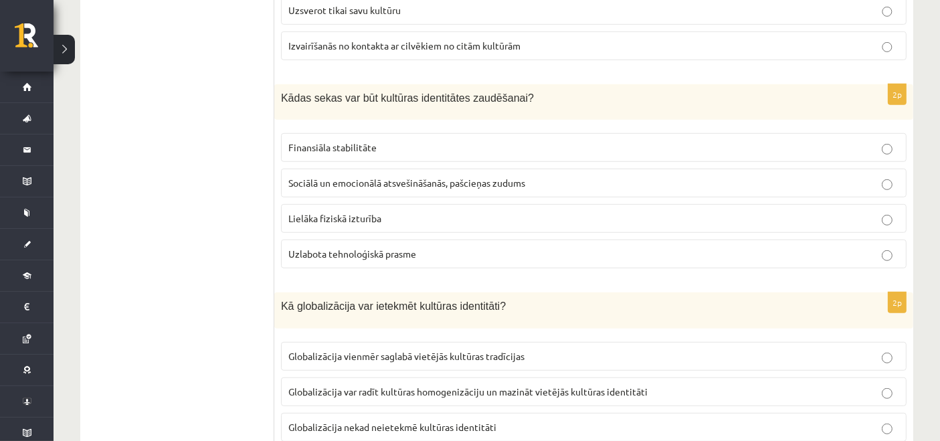
click at [681, 185] on label "Sociālā un emocionālā atsvešināšanās, pašcieņas zudums" at bounding box center [593, 183] width 625 height 29
click at [638, 389] on p "Globalizācija var radīt kultūras homogenizāciju un mazināt vietējās kultūras id…" at bounding box center [593, 392] width 611 height 14
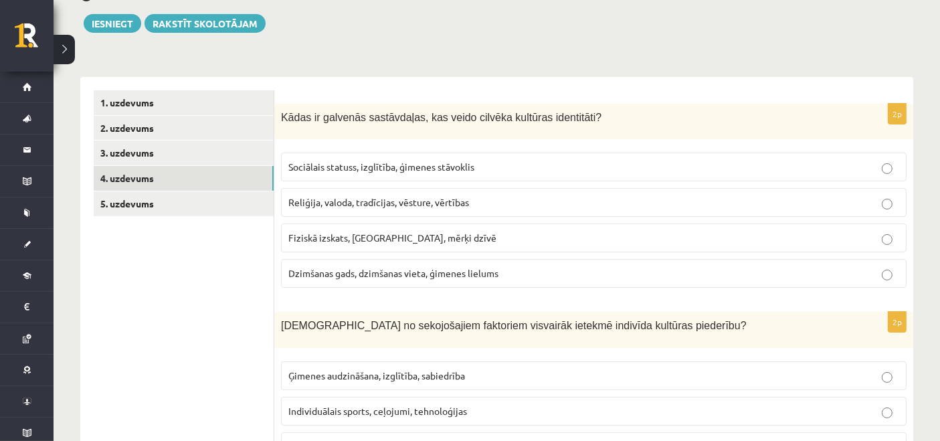
scroll to position [0, 0]
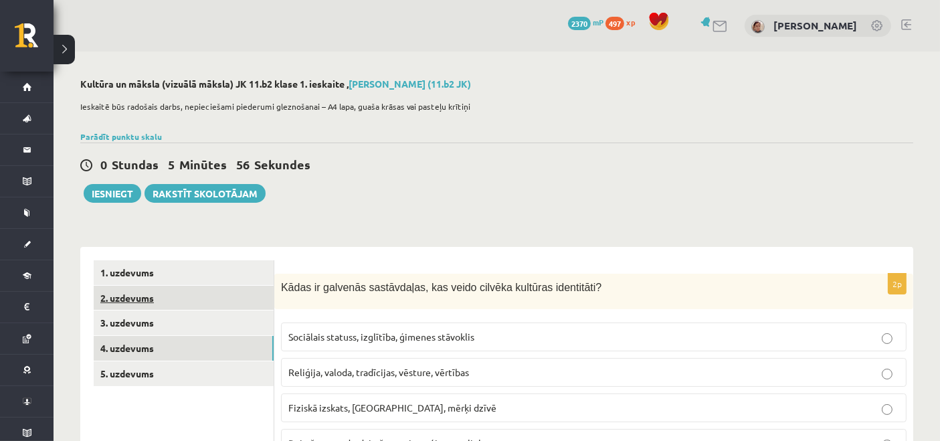
click at [196, 306] on link "2. uzdevums" at bounding box center [184, 298] width 180 height 25
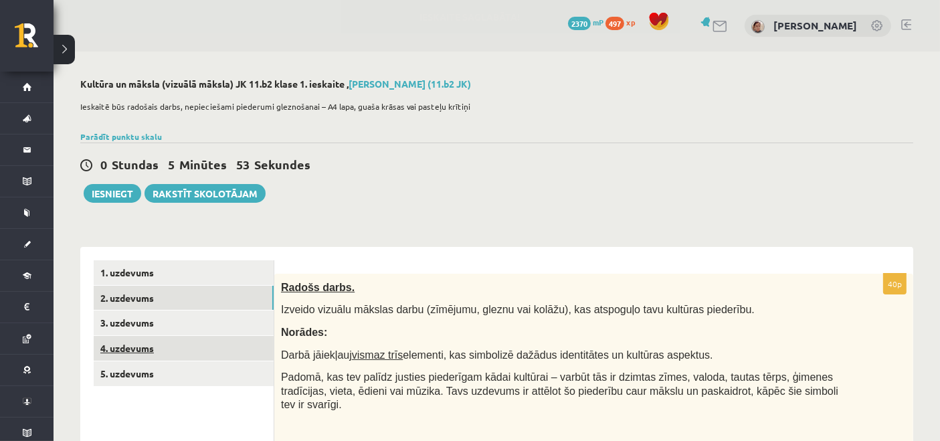
click at [134, 348] on link "4. uzdevums" at bounding box center [184, 348] width 180 height 25
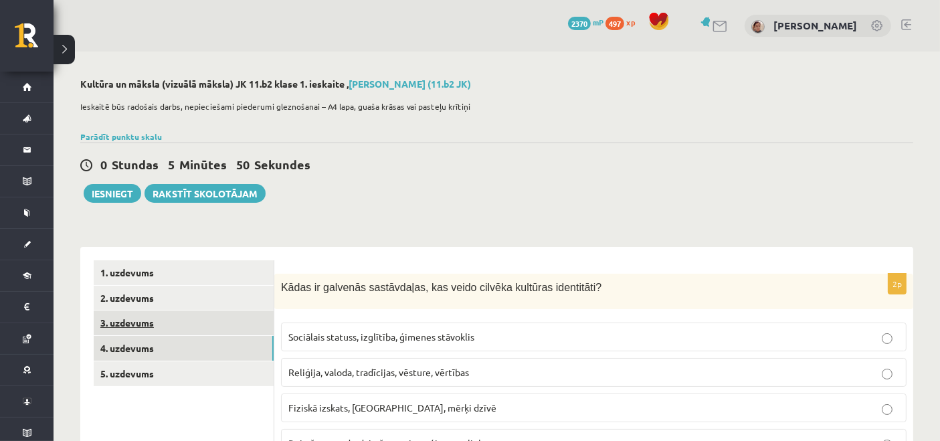
click at [166, 329] on link "3. uzdevums" at bounding box center [184, 322] width 180 height 25
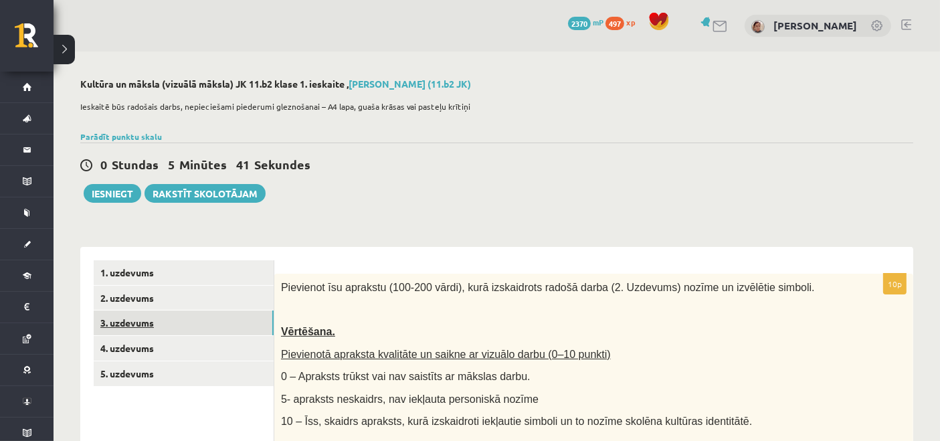
scroll to position [223, 0]
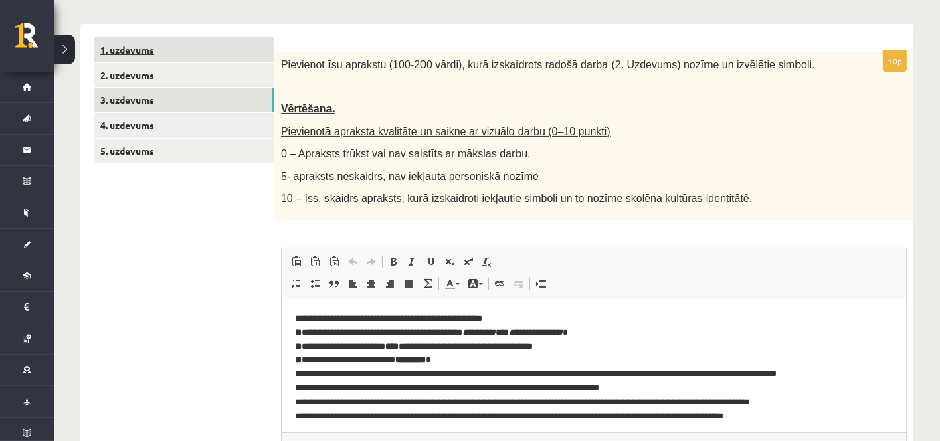
click at [145, 51] on link "1. uzdevums" at bounding box center [184, 49] width 180 height 25
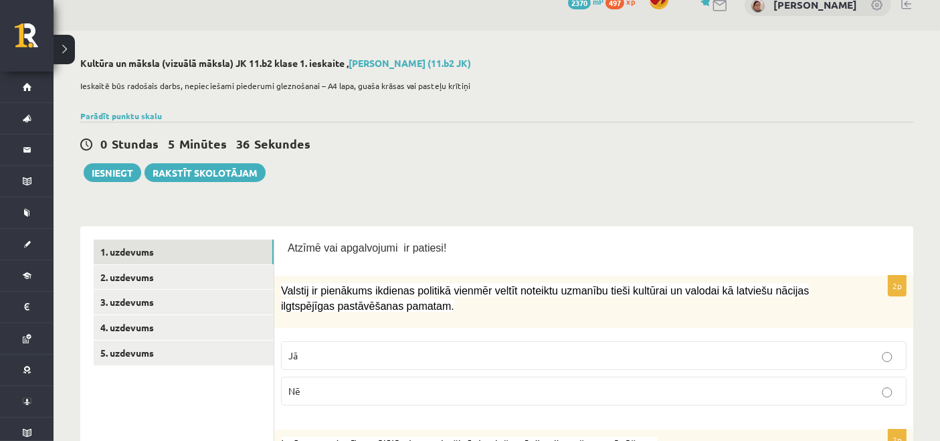
scroll to position [0, 0]
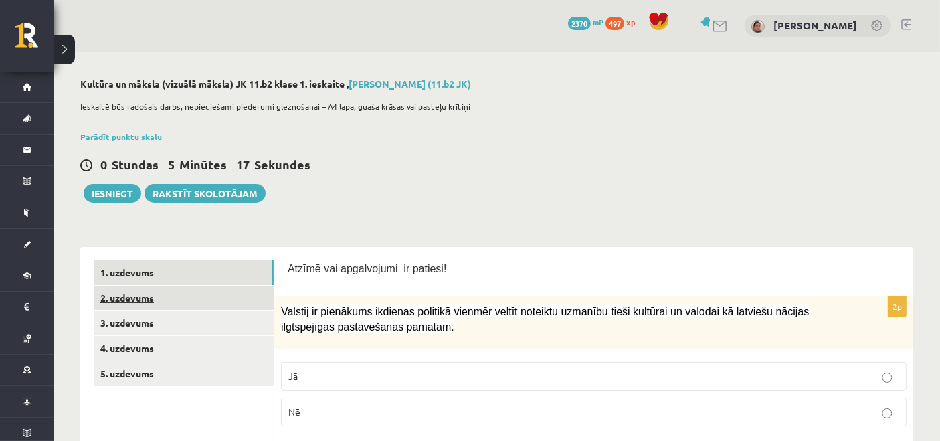
click at [164, 293] on link "2. uzdevums" at bounding box center [184, 298] width 180 height 25
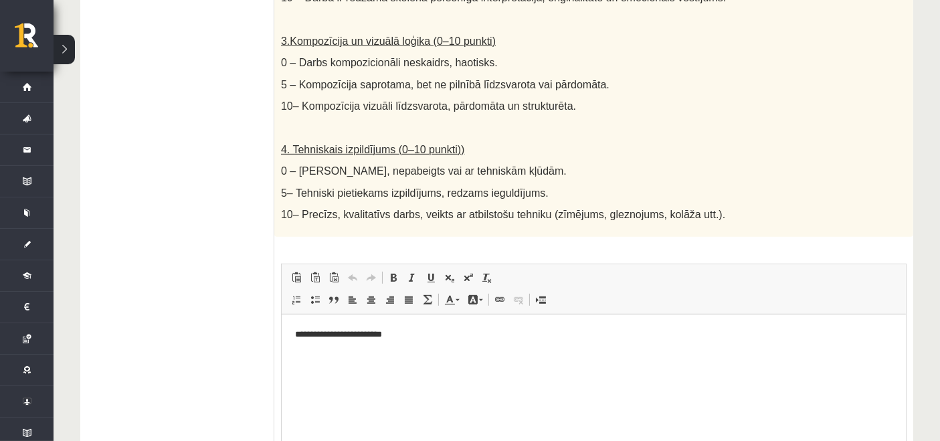
scroll to position [807, 0]
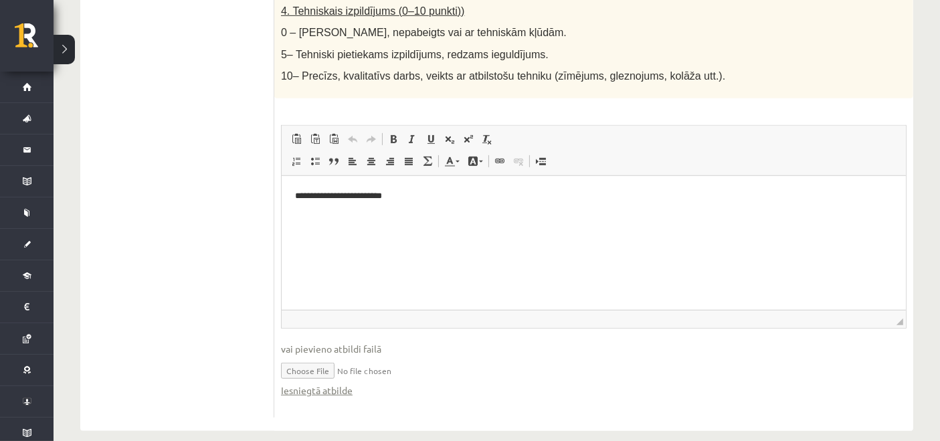
click at [328, 381] on fieldset "**********" at bounding box center [593, 268] width 625 height 286
click at [328, 383] on link "Iesniegtā atbilde" at bounding box center [317, 390] width 72 height 14
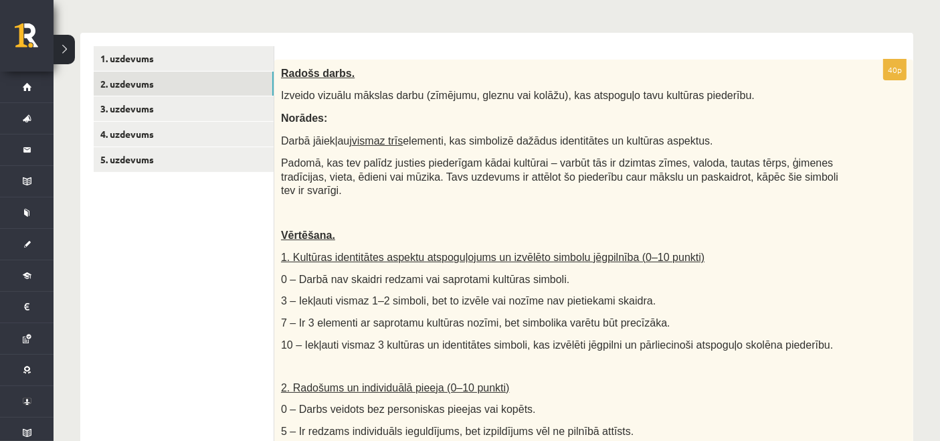
scroll to position [0, 0]
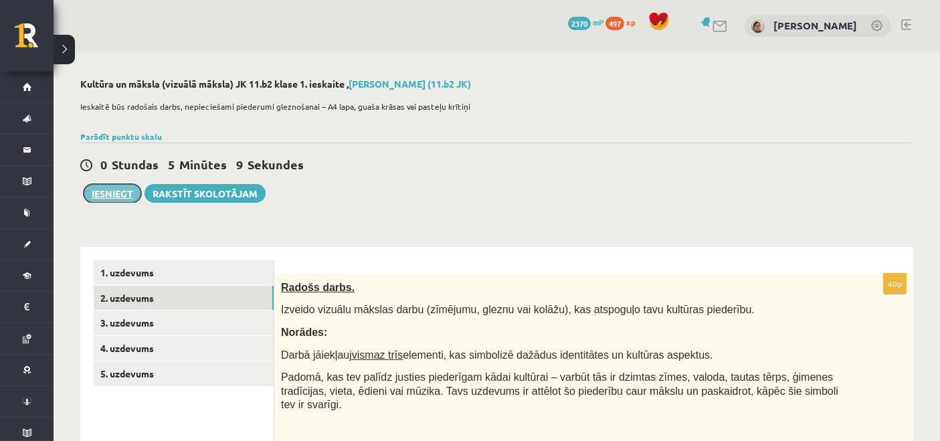
click at [123, 196] on button "Iesniegt" at bounding box center [113, 193] width 58 height 19
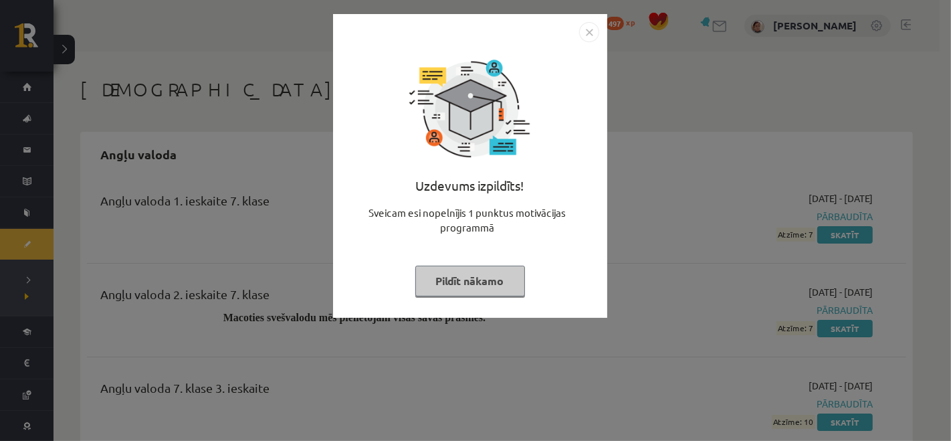
click at [585, 34] on img "Close" at bounding box center [589, 32] width 20 height 20
